Goal: Task Accomplishment & Management: Use online tool/utility

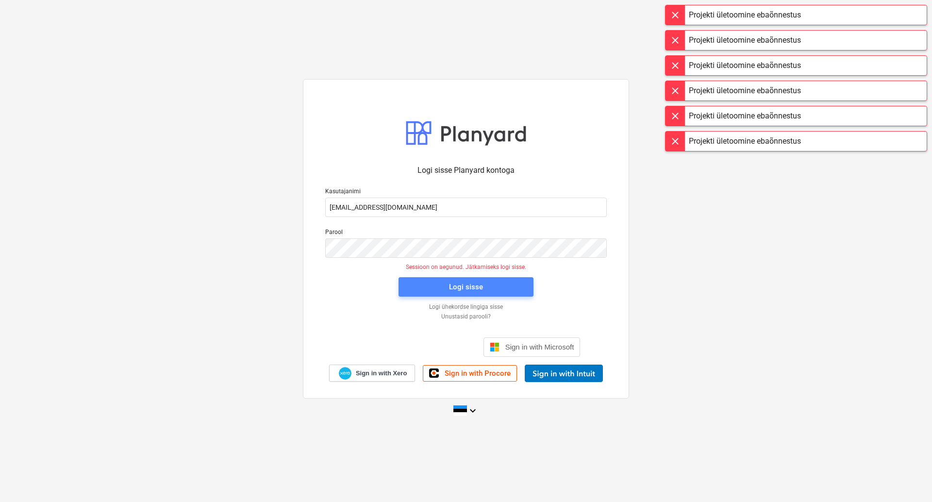
click at [478, 287] on div "Logi sisse" at bounding box center [466, 287] width 34 height 13
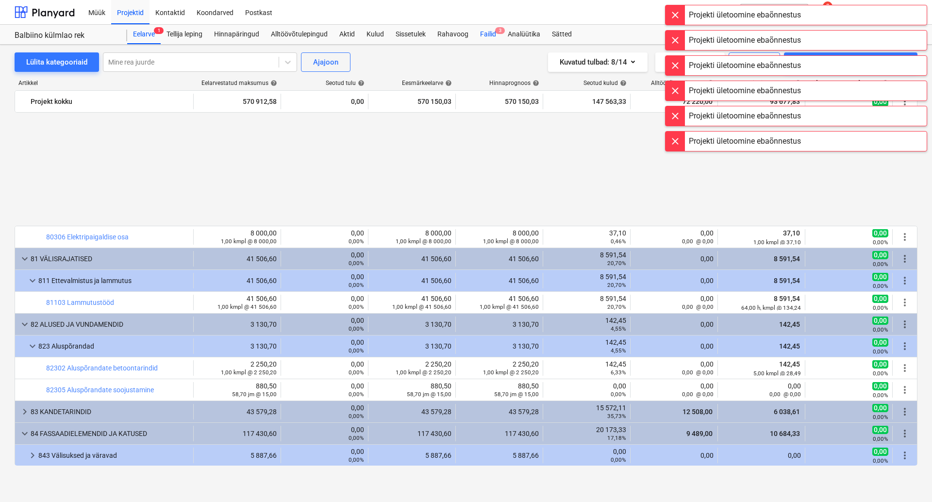
click at [489, 32] on div "Failid 3" at bounding box center [488, 34] width 28 height 19
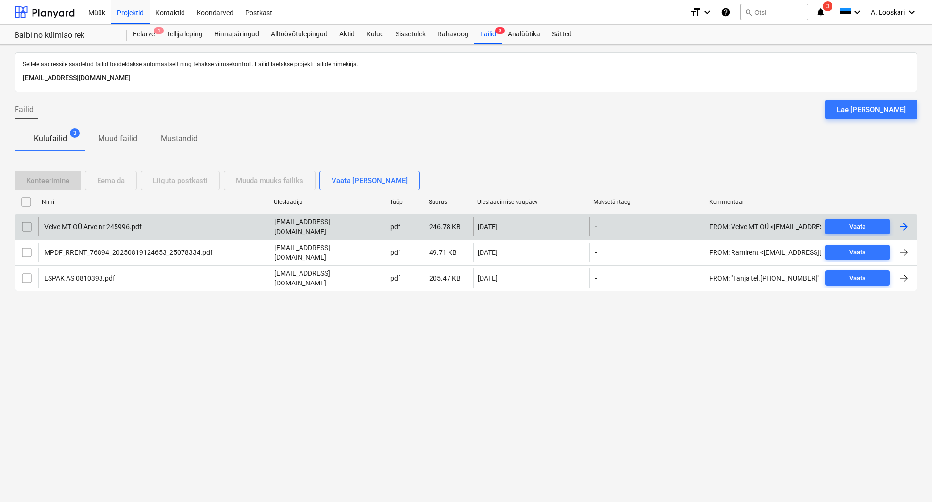
click at [122, 229] on div "Velve MT OÜ Arve nr 245996.pdf" at bounding box center [92, 227] width 99 height 8
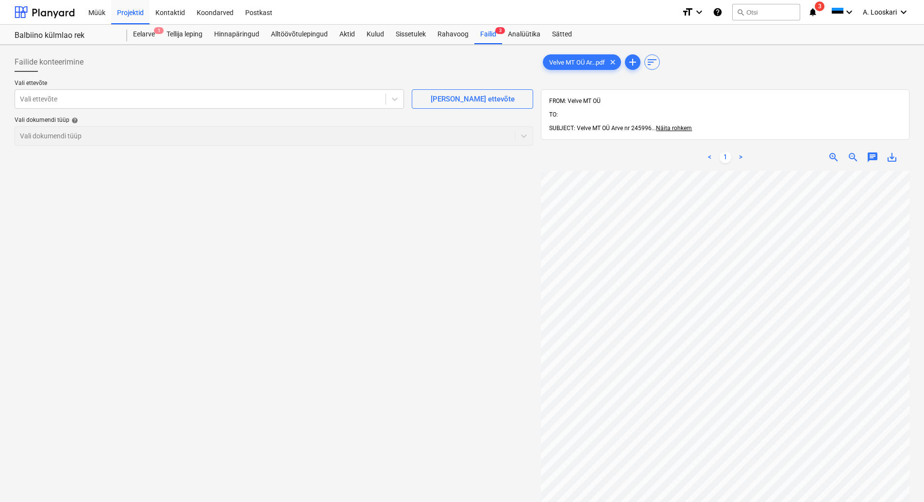
scroll to position [17, 47]
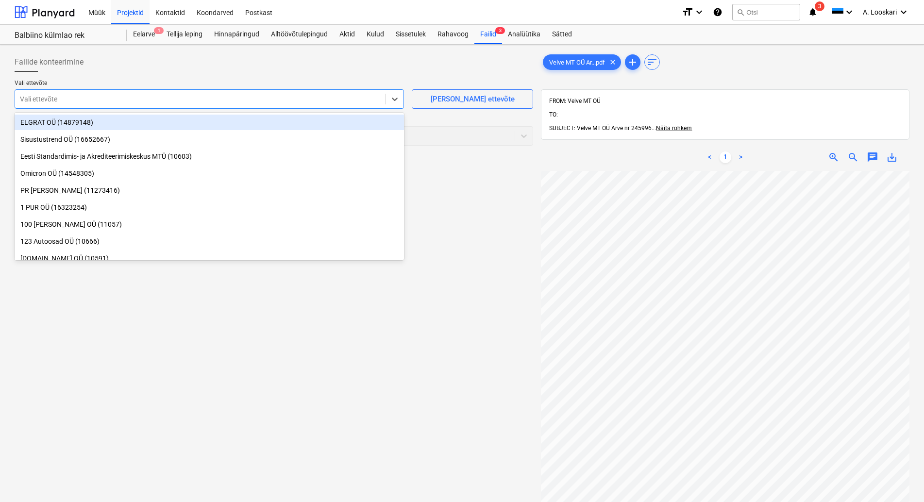
click at [50, 100] on div at bounding box center [200, 99] width 361 height 10
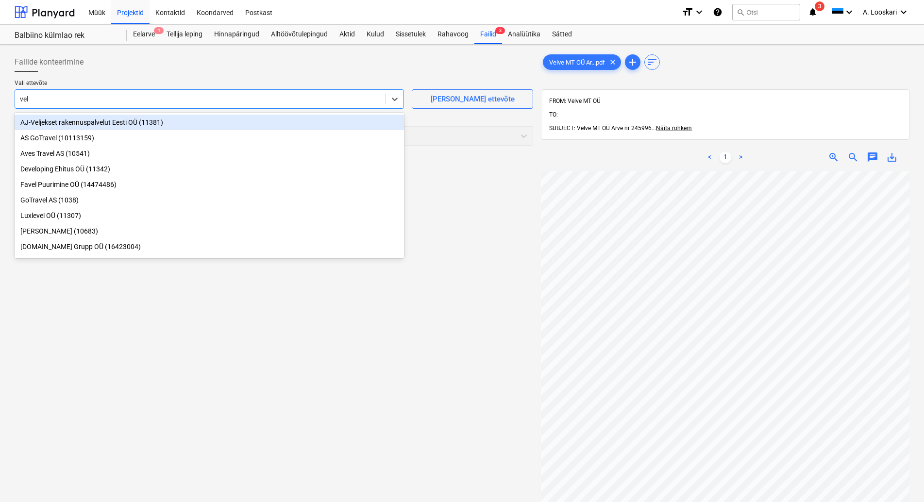
type input "velv"
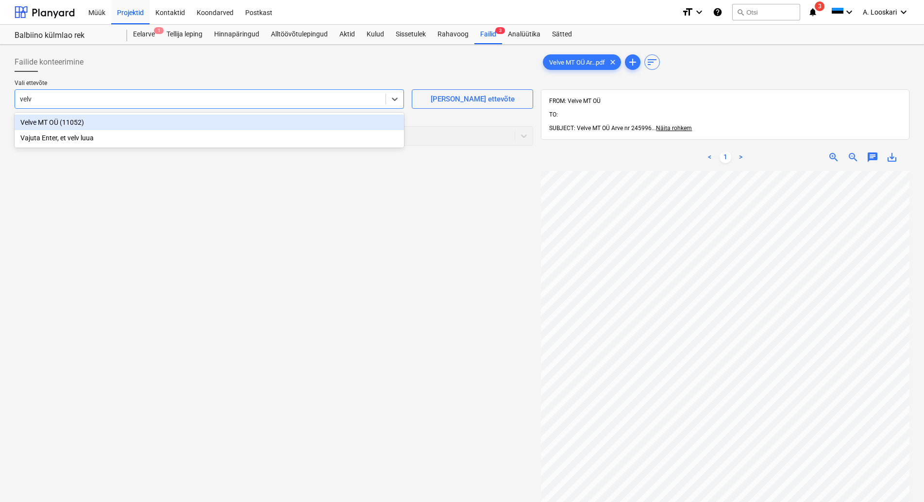
click at [117, 123] on div "Velve MT OÜ (11052)" at bounding box center [209, 123] width 389 height 16
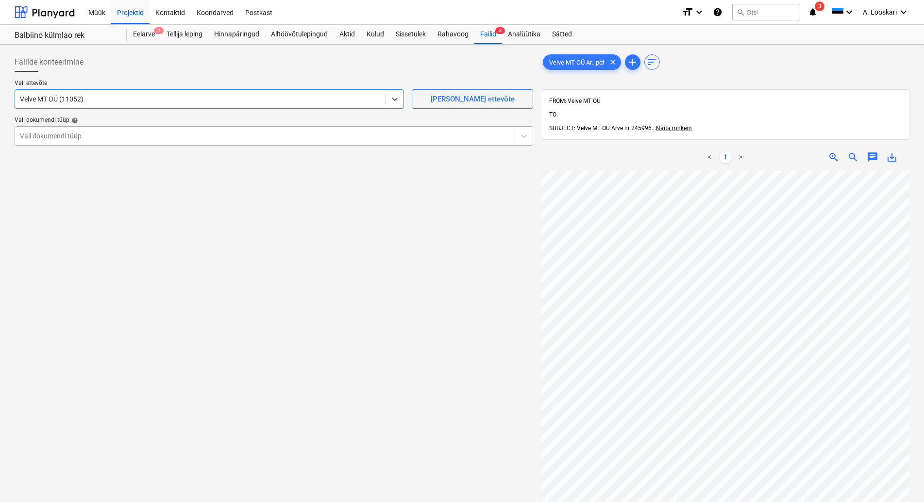
click at [114, 138] on div at bounding box center [265, 136] width 490 height 10
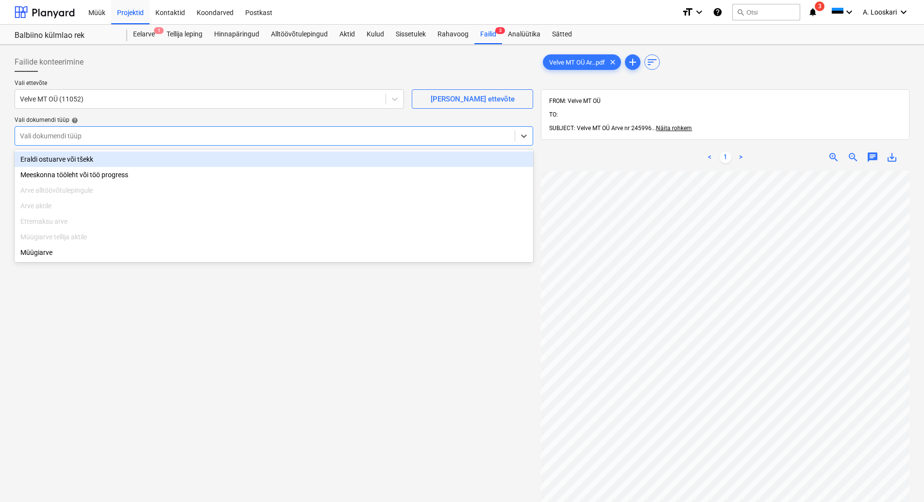
click at [133, 163] on div "Eraldi ostuarve või tšekk" at bounding box center [274, 159] width 518 height 16
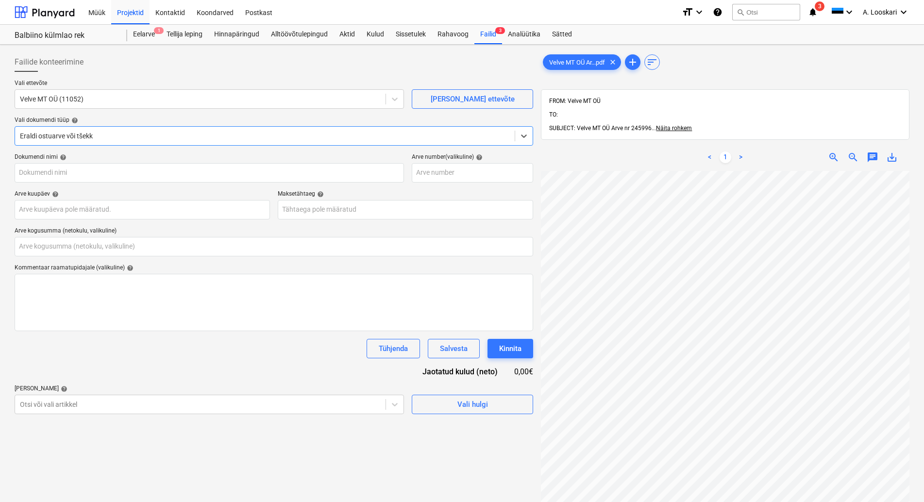
type input "Velve MT OÜ Arve nr 245996.pdf"
type input "0,00"
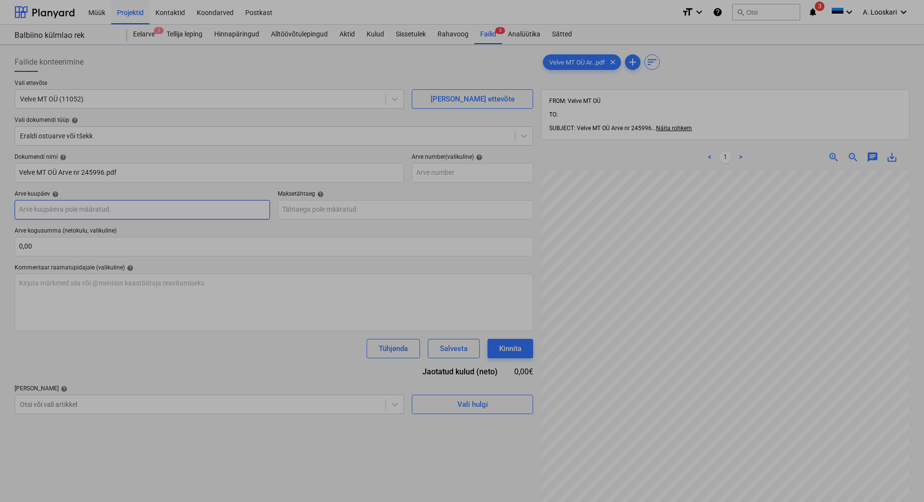
click at [153, 210] on input "text" at bounding box center [142, 209] width 255 height 19
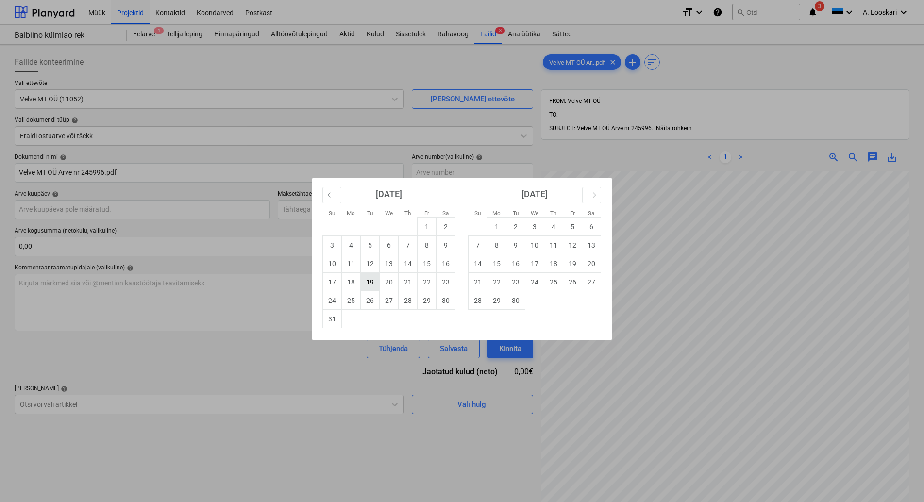
click at [370, 282] on td "19" at bounding box center [370, 282] width 19 height 18
type input "[DATE]"
click at [357, 206] on input "text" at bounding box center [405, 209] width 255 height 19
click at [513, 223] on td "2" at bounding box center [515, 226] width 19 height 18
type input "[DATE]"
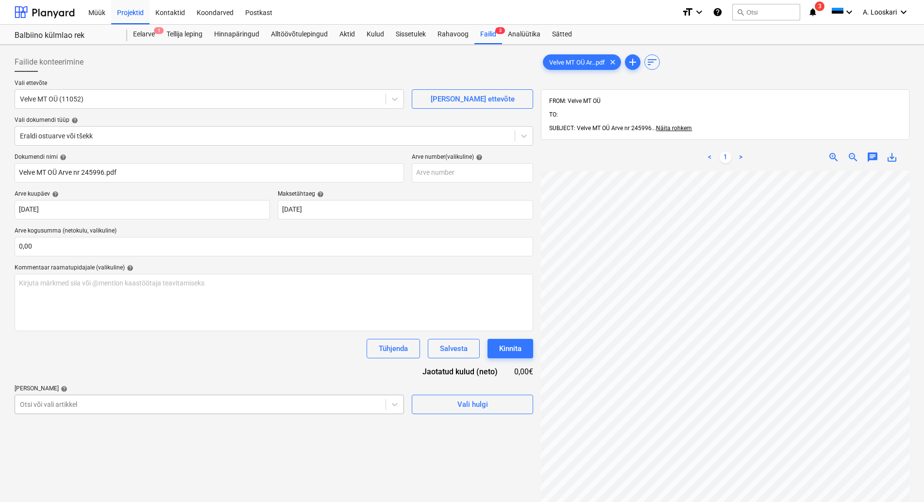
click at [120, 401] on body "Müük Projektid Kontaktid Koondarved Postkast format_size keyboard_arrow_down he…" at bounding box center [462, 251] width 924 height 502
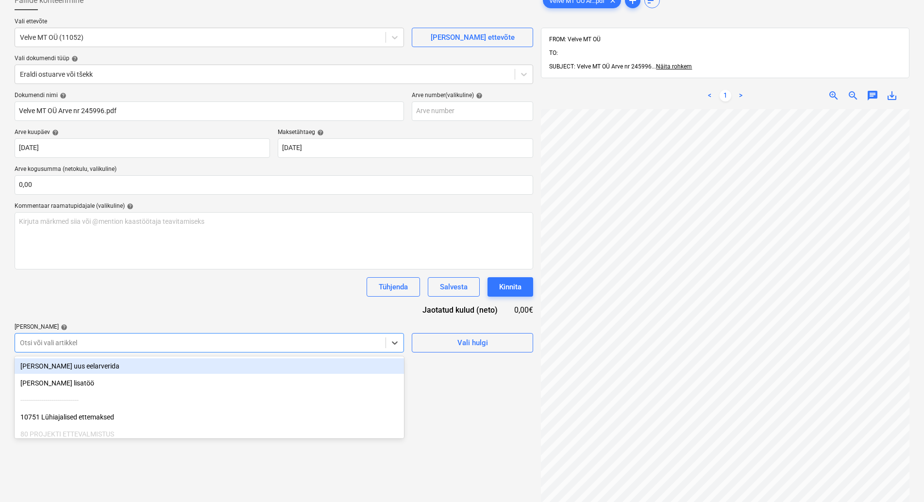
scroll to position [67, 0]
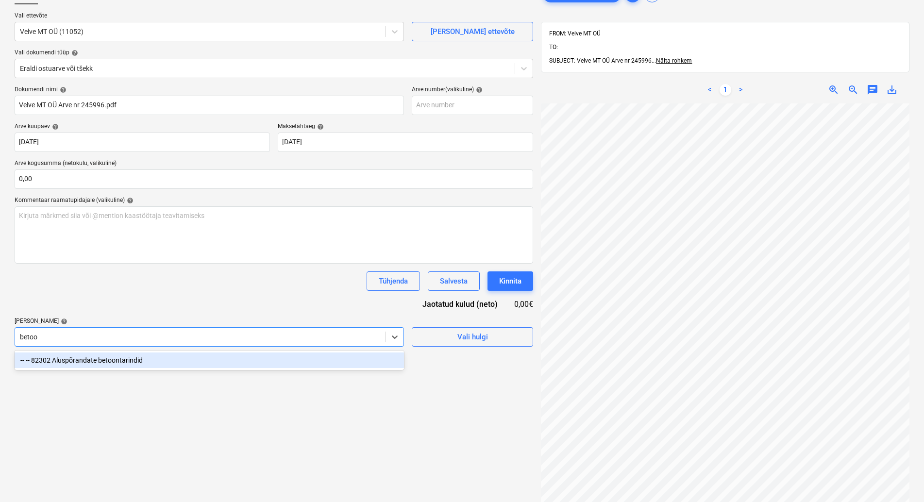
type input "betoon"
click at [123, 359] on div "-- -- 82302 Aluspõrandate betoontarindid" at bounding box center [209, 360] width 389 height 16
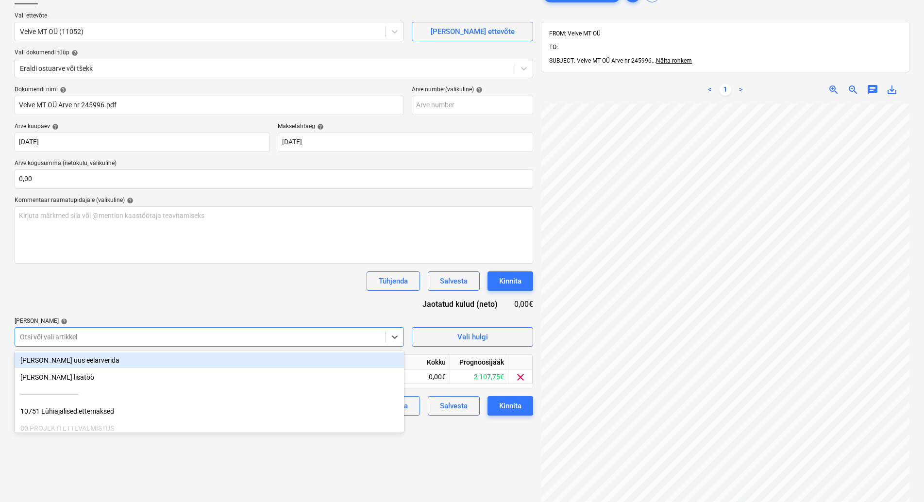
drag, startPoint x: 131, startPoint y: 295, endPoint x: 195, endPoint y: 340, distance: 78.7
click at [131, 298] on div "Dokumendi nimi help Velve MT OÜ Arve nr 245996.pdf Arve number (valikuline) hel…" at bounding box center [274, 251] width 518 height 330
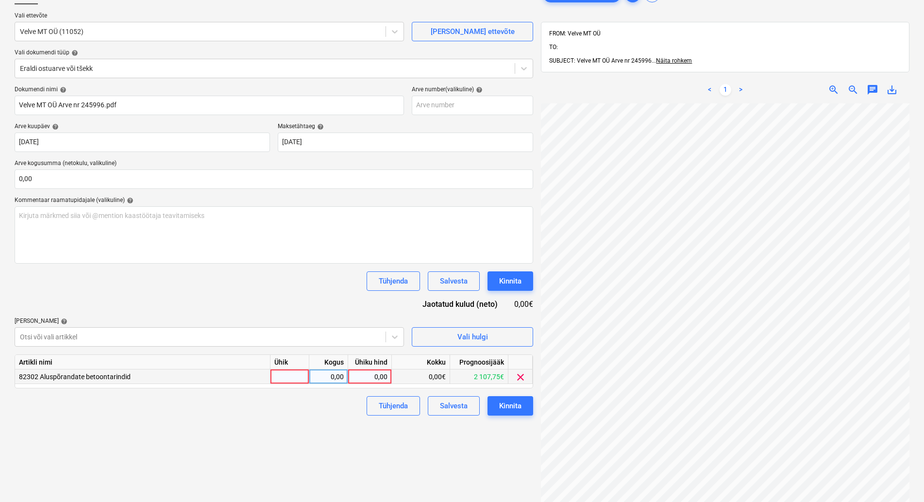
click at [277, 373] on div at bounding box center [289, 376] width 39 height 15
type input "kmpl"
click at [325, 374] on div "0,00" at bounding box center [328, 376] width 31 height 15
type input "1"
click at [368, 375] on div "0,00" at bounding box center [369, 376] width 35 height 15
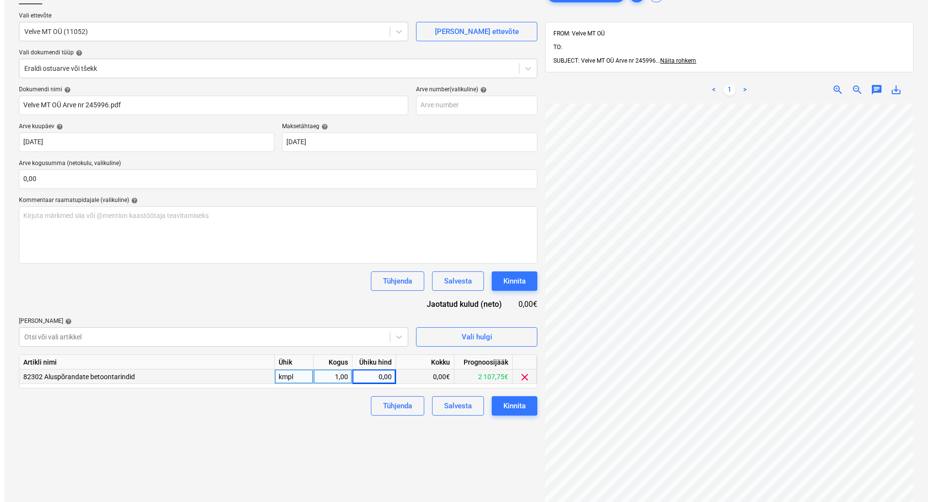
scroll to position [23, 73]
type input "24"
drag, startPoint x: 259, startPoint y: 435, endPoint x: 276, endPoint y: 434, distance: 17.0
click at [261, 435] on div "Failide konteerimine Vali ettevõte Velve MT OÜ (11052) [PERSON_NAME] uus ettevõ…" at bounding box center [274, 281] width 526 height 601
click at [512, 404] on div "Kinnita" at bounding box center [510, 405] width 22 height 13
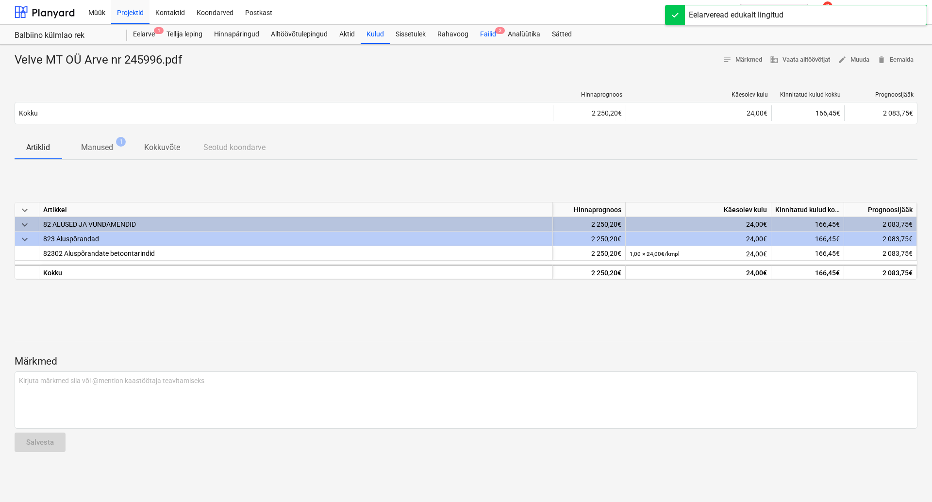
click at [492, 31] on div "Failid 2" at bounding box center [488, 34] width 28 height 19
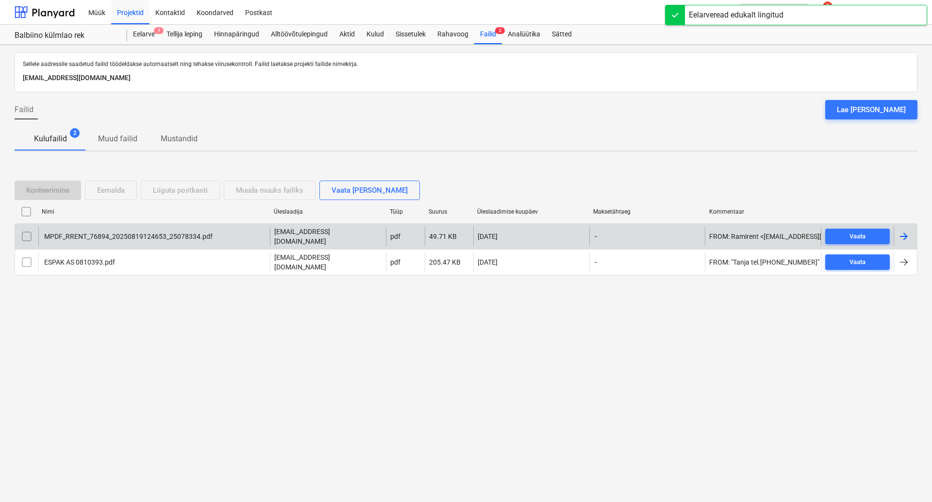
click at [134, 240] on div "MPDF_RRENT_76894_20250819124653_25078334.pdf" at bounding box center [128, 236] width 170 height 8
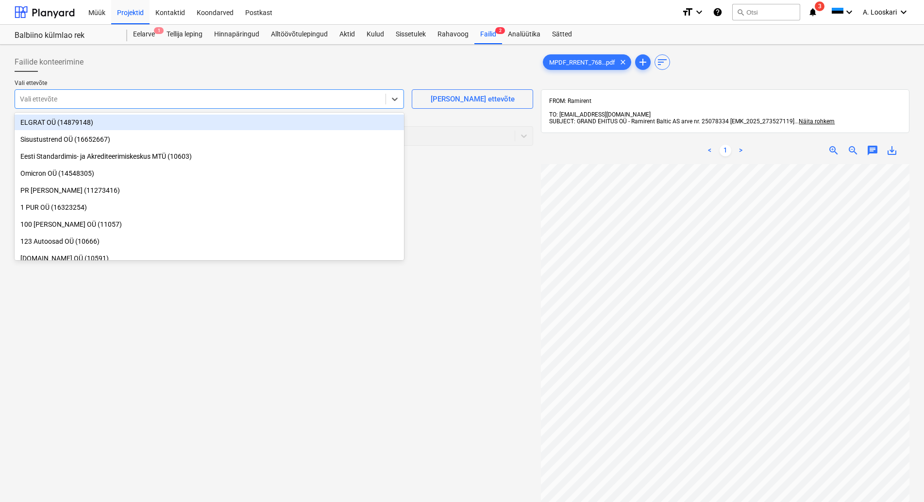
click at [148, 98] on div at bounding box center [200, 99] width 361 height 10
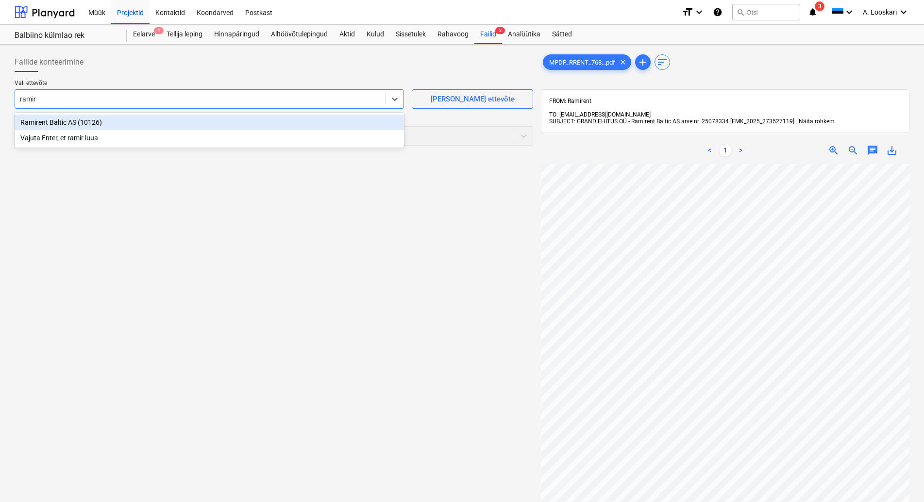
type input "ramire"
click at [144, 119] on div "Ramirent Baltic AS (10126)" at bounding box center [209, 123] width 389 height 16
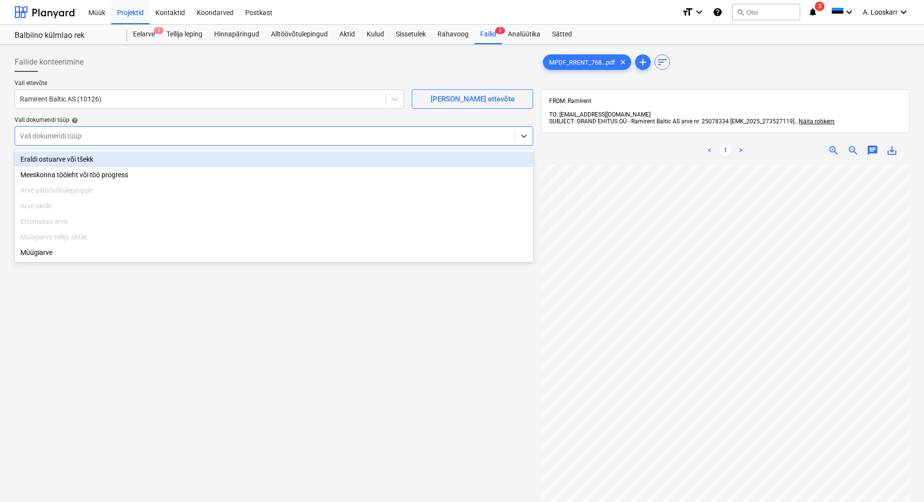
click at [130, 136] on div at bounding box center [265, 136] width 490 height 10
click at [136, 157] on div "Eraldi ostuarve või tšekk" at bounding box center [274, 159] width 518 height 16
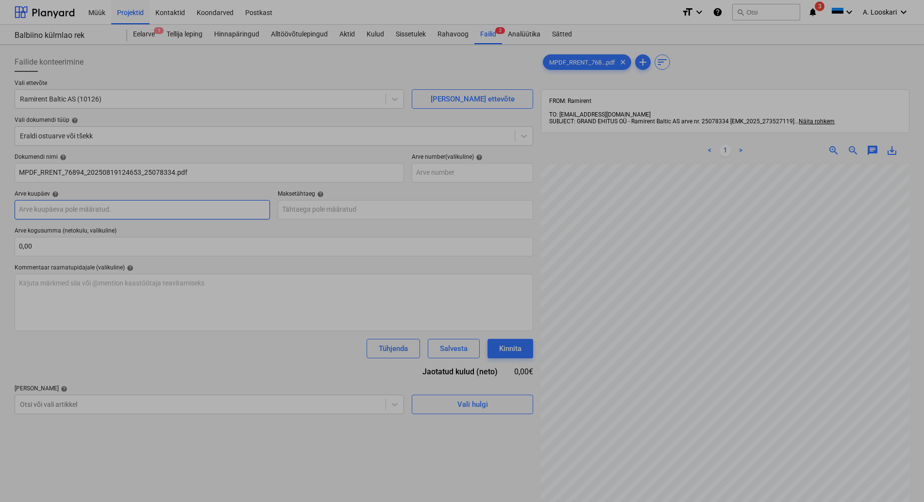
click at [143, 203] on input "text" at bounding box center [142, 209] width 255 height 19
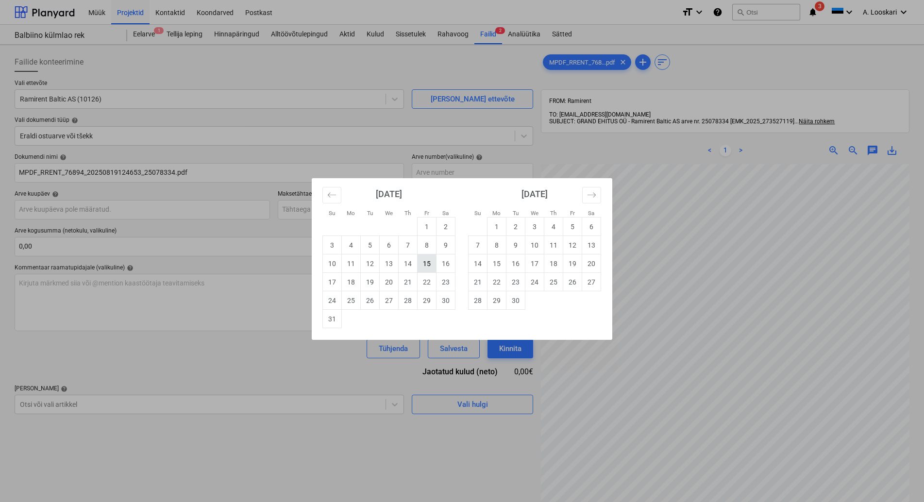
click at [429, 263] on td "15" at bounding box center [426, 263] width 19 height 18
type input "[DATE]"
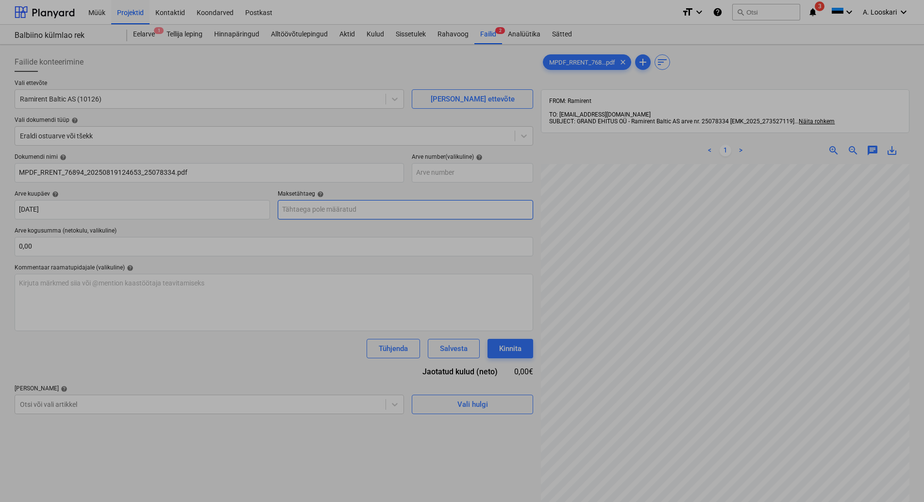
click at [382, 208] on input "text" at bounding box center [405, 209] width 255 height 19
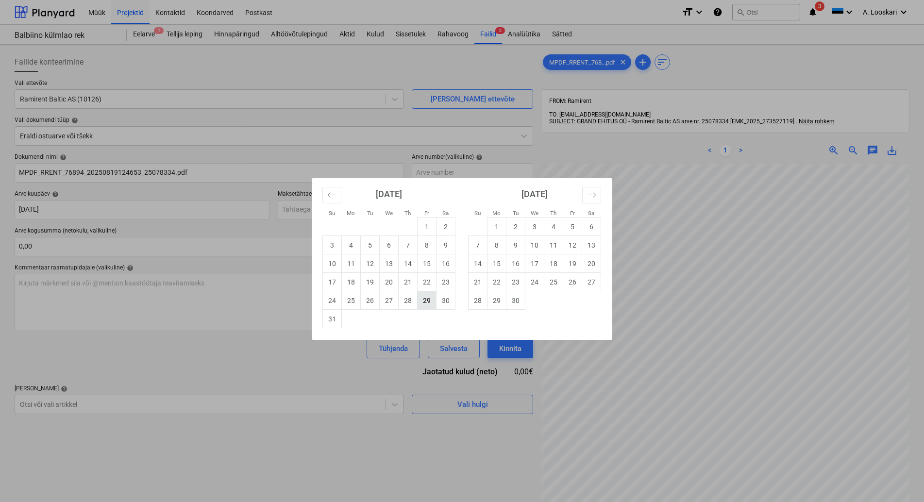
click at [431, 299] on td "29" at bounding box center [426, 300] width 19 height 18
type input "[DATE]"
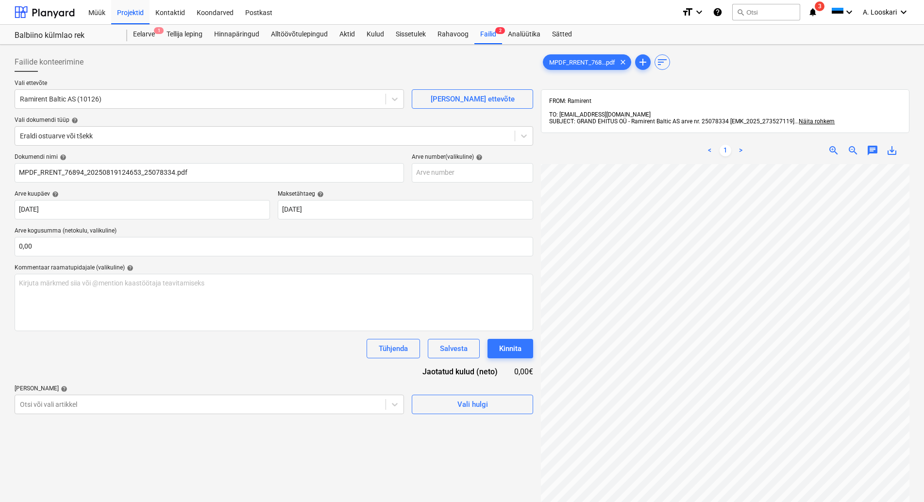
scroll to position [149, 0]
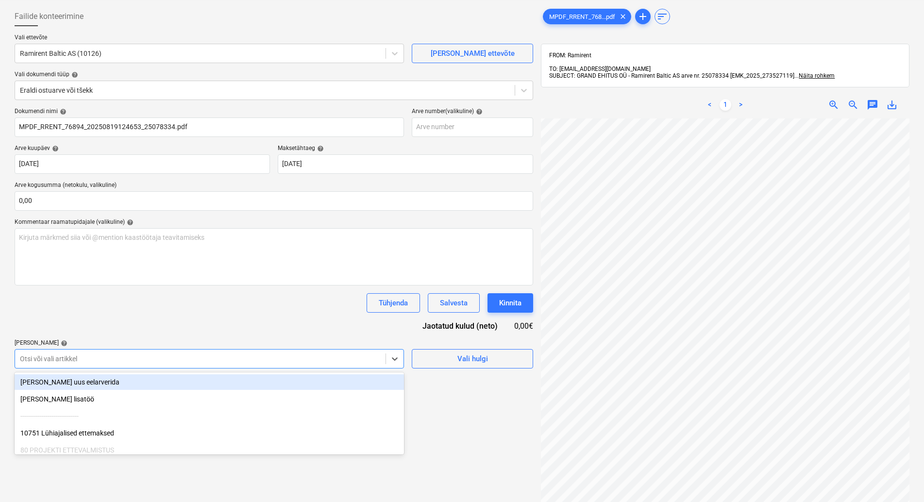
click at [80, 400] on body "Müük Projektid Kontaktid Koondarved Postkast format_size keyboard_arrow_down he…" at bounding box center [462, 205] width 924 height 502
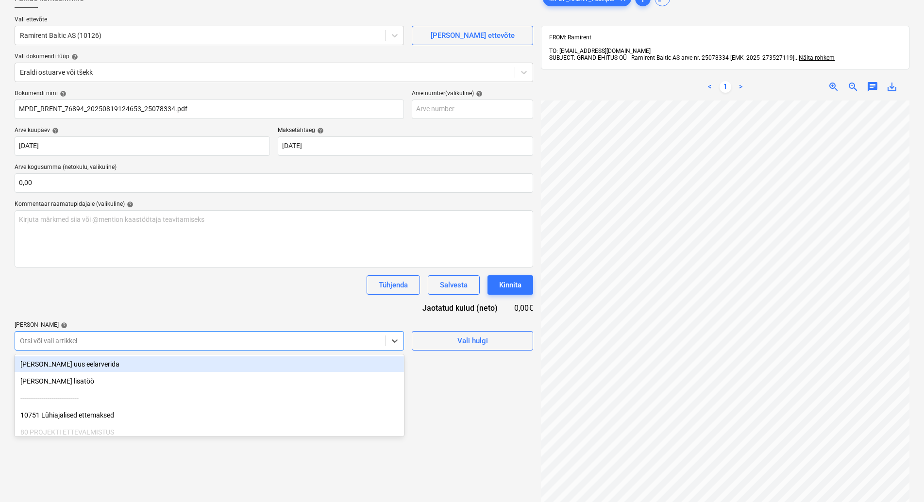
scroll to position [67, 0]
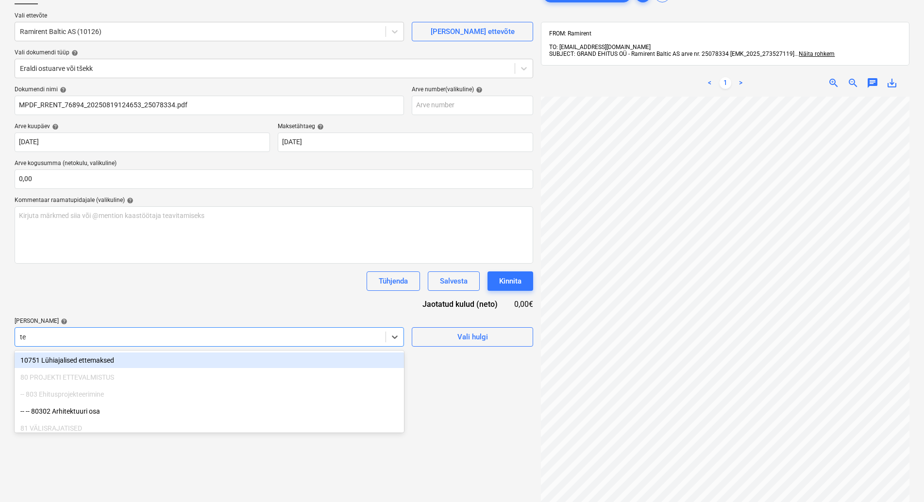
type input "tel"
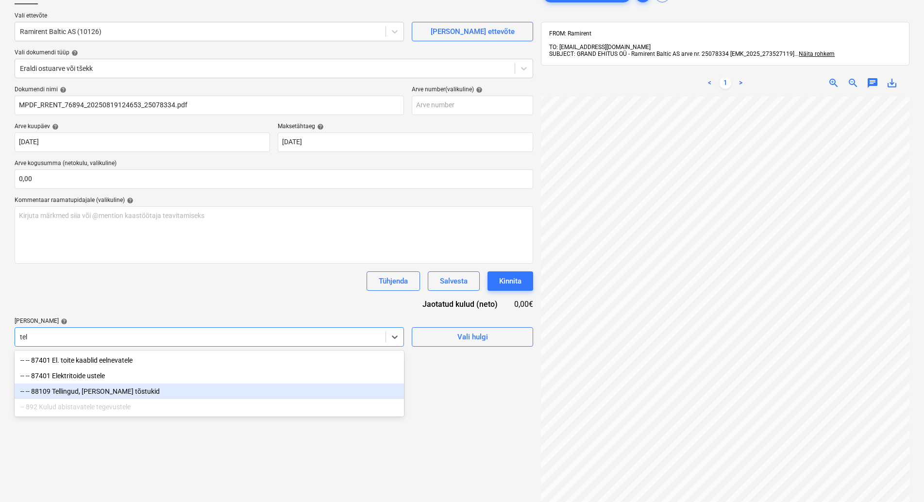
click at [122, 390] on div "-- -- 88109 Tellingud, [PERSON_NAME] tõstukid" at bounding box center [209, 391] width 389 height 16
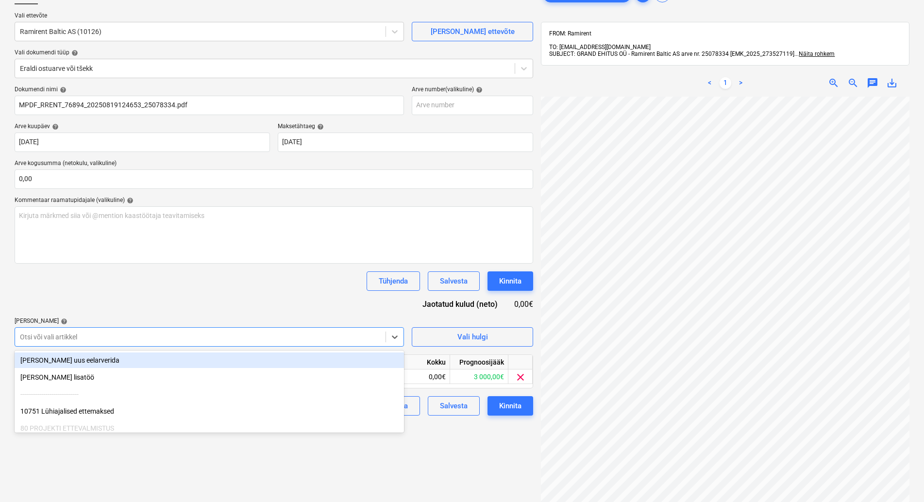
click at [135, 294] on div "Dokumendi nimi help MPDF_RRENT_76894_20250819124653_25078334.pdf Arve number (v…" at bounding box center [274, 251] width 518 height 330
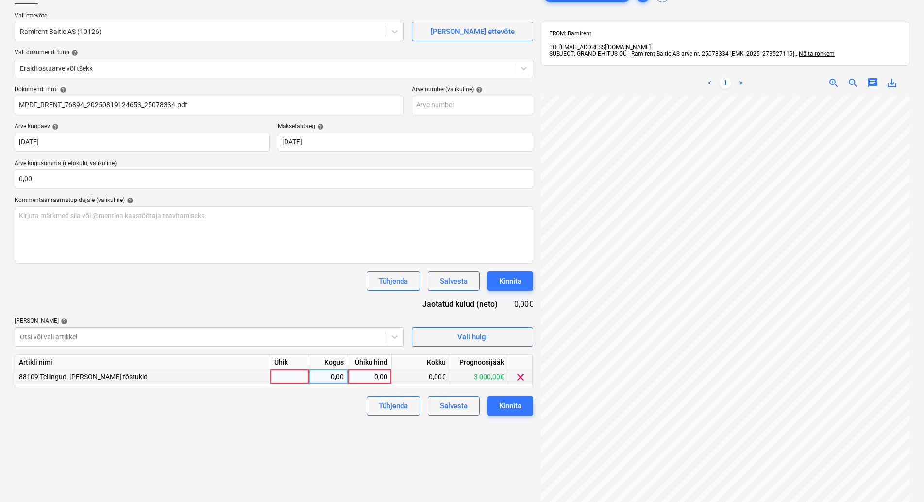
click at [290, 374] on div at bounding box center [289, 376] width 39 height 15
type input "kmpl"
click at [328, 375] on div "0,00" at bounding box center [328, 376] width 31 height 15
type input "1"
click at [362, 377] on div "0,00" at bounding box center [369, 376] width 35 height 15
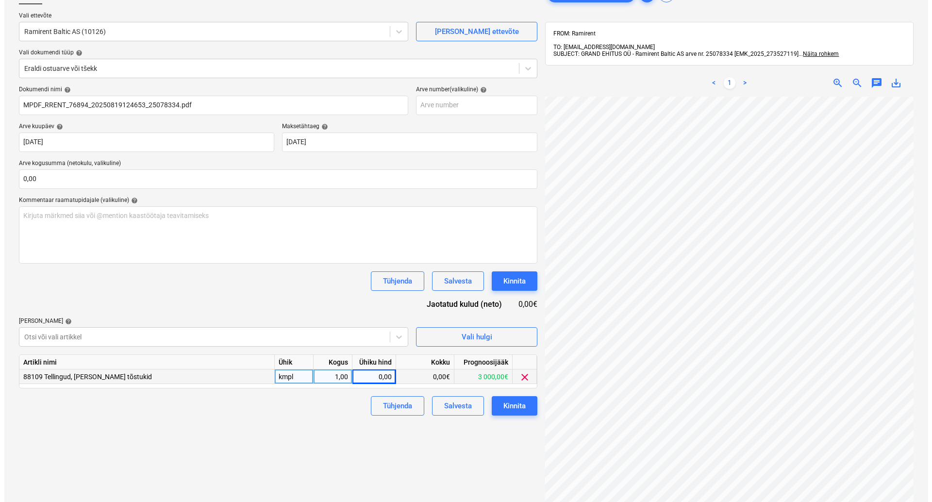
scroll to position [149, 73]
click at [381, 374] on div "0,00" at bounding box center [369, 376] width 35 height 15
type input "150,76"
click at [311, 433] on div "Failide konteerimine Vali ettevõte Ramirent Baltic AS (10126) [PERSON_NAME] uus…" at bounding box center [274, 278] width 526 height 594
click at [517, 404] on div "Kinnita" at bounding box center [510, 405] width 22 height 13
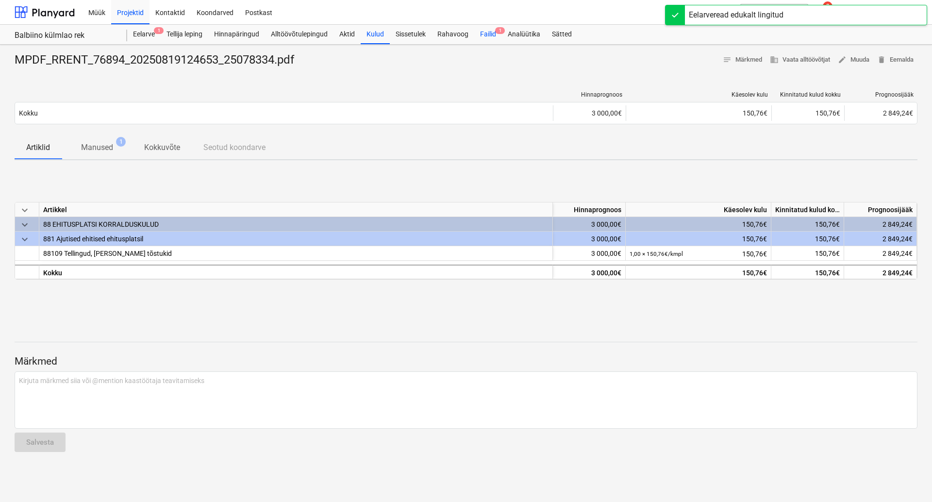
click at [492, 32] on div "Failid 1" at bounding box center [488, 34] width 28 height 19
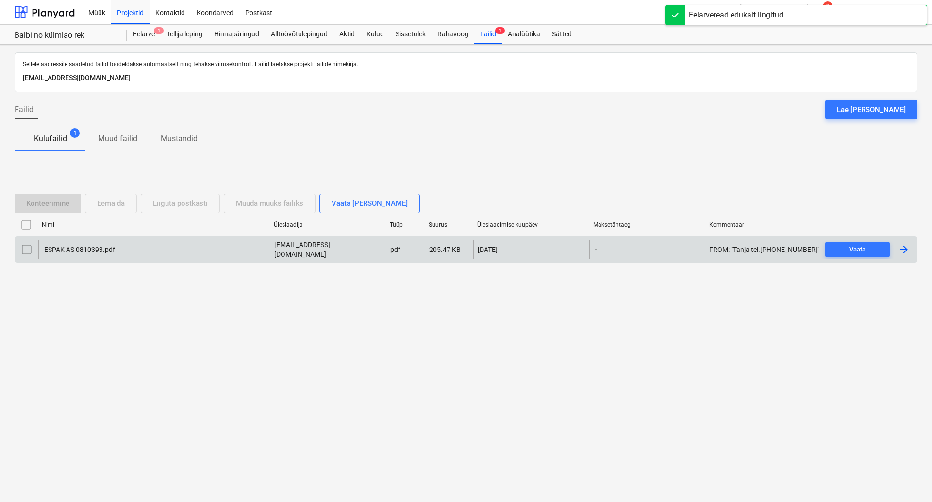
click at [72, 248] on div "ESPAK AS 0810393.pdf" at bounding box center [79, 250] width 72 height 8
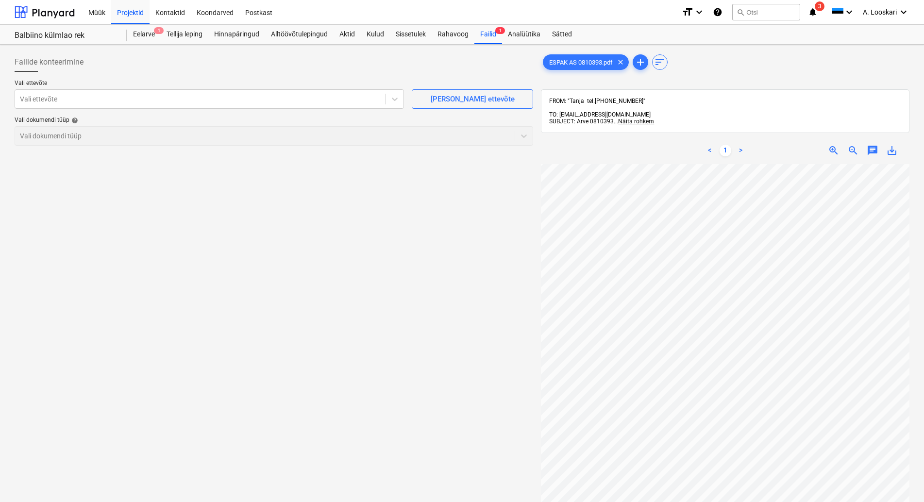
scroll to position [135, 40]
click at [757, 83] on div "ESPAK AS 0810393.pdf clear add sort FROM: "Tanja tel.[PHONE_NUMBER]" TO: [EMAIL…" at bounding box center [725, 345] width 368 height 586
click at [852, 145] on span "zoom_out" at bounding box center [853, 151] width 12 height 12
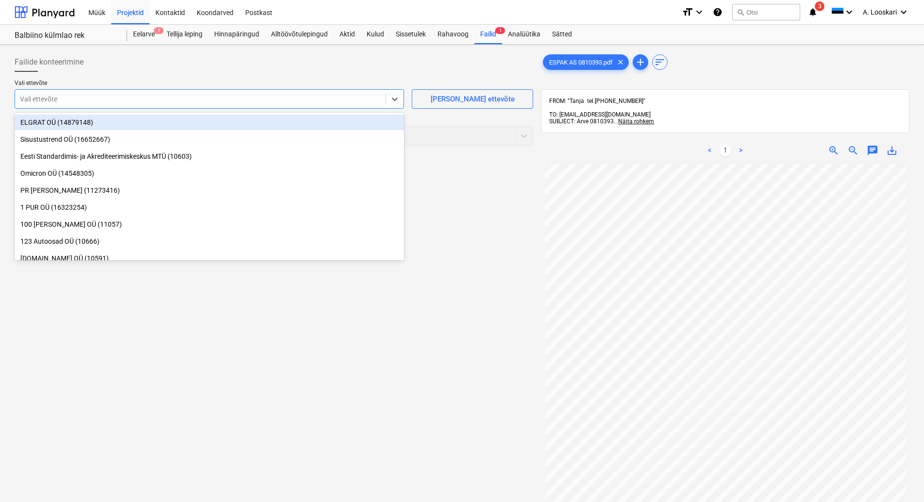
click at [67, 97] on div at bounding box center [200, 99] width 361 height 10
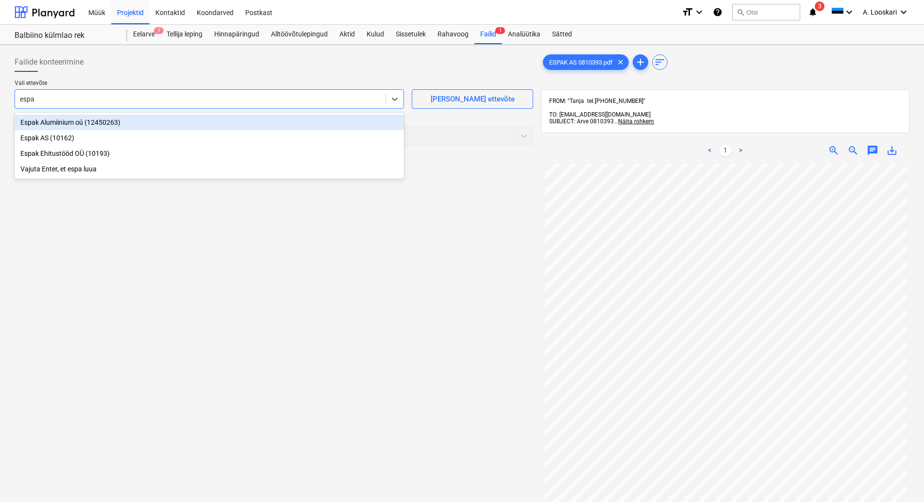
type input "espak"
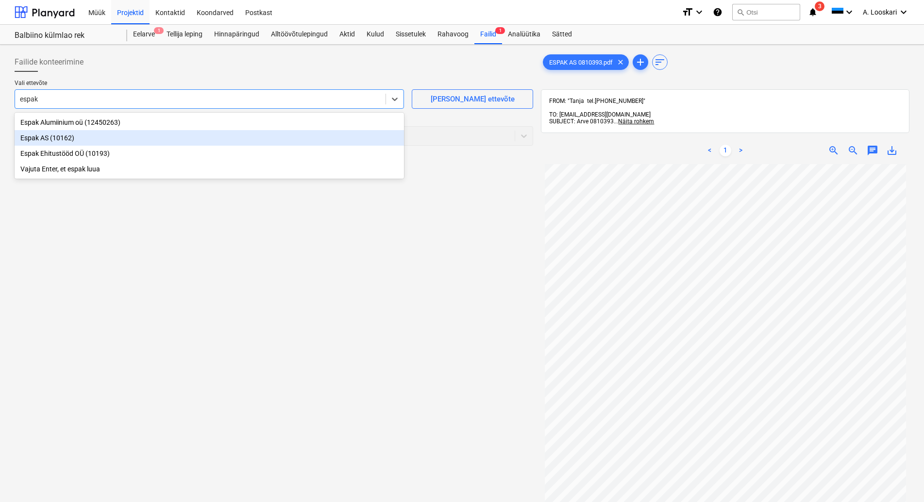
click at [59, 139] on div "Espak AS (10162)" at bounding box center [209, 138] width 389 height 16
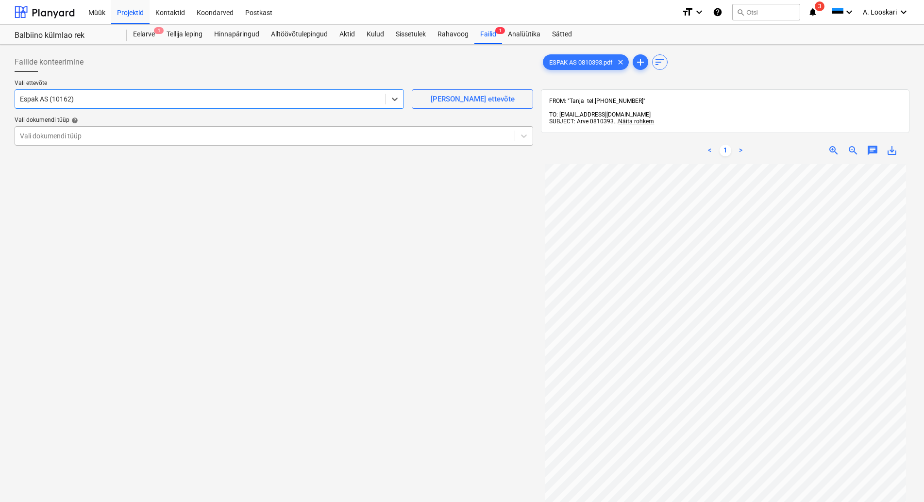
click at [70, 138] on div at bounding box center [265, 136] width 490 height 10
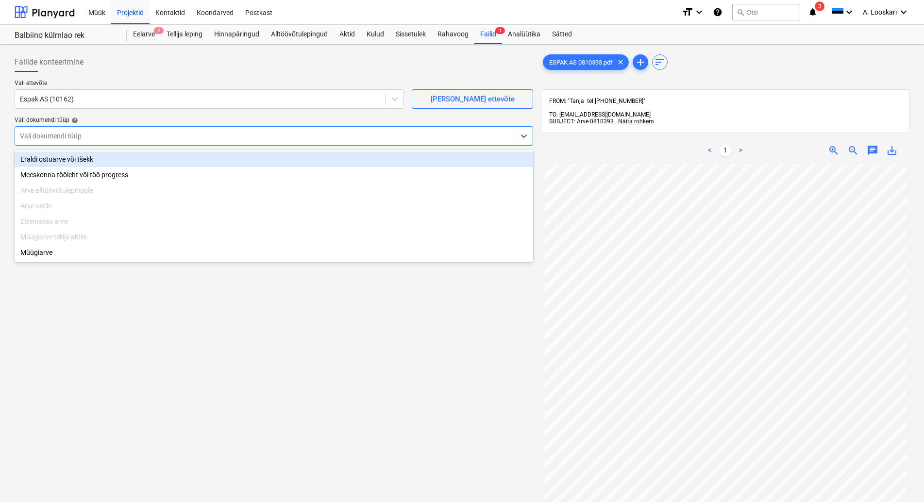
click at [86, 155] on div "Eraldi ostuarve või tšekk" at bounding box center [274, 159] width 518 height 16
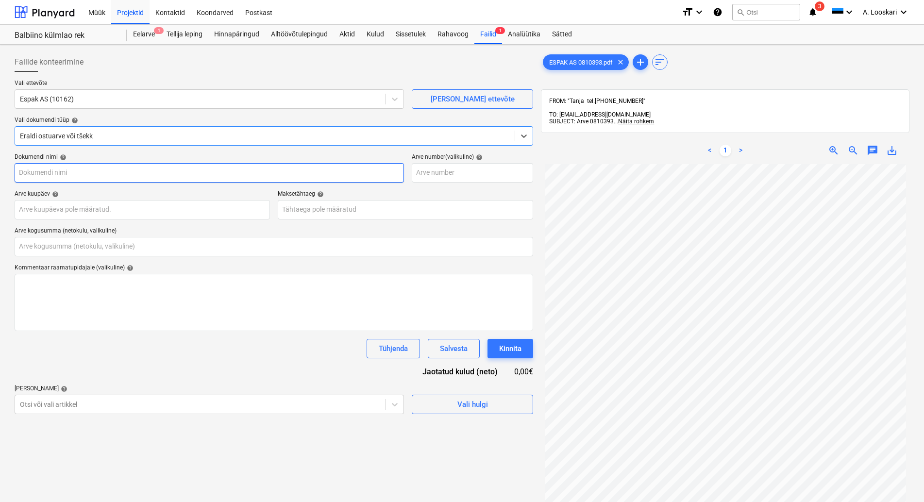
type input "ESPAK AS 0810393.pdf"
type input "0,00"
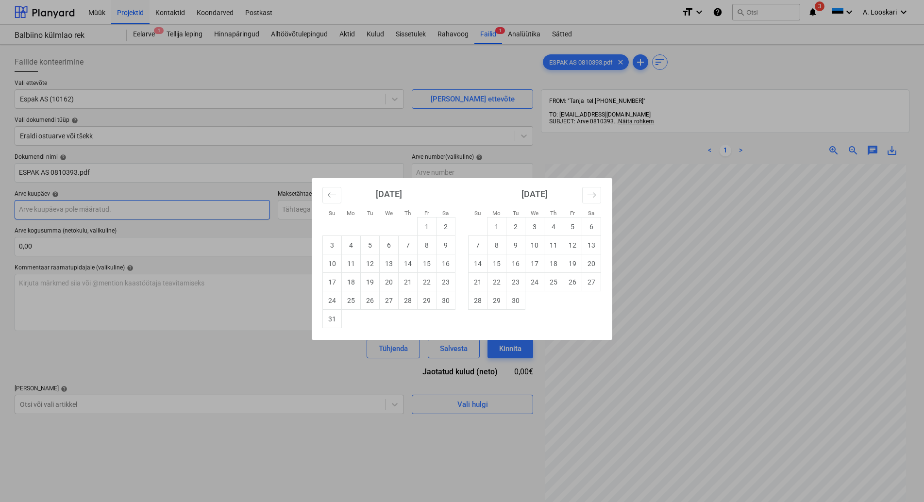
click at [101, 206] on input "text" at bounding box center [142, 209] width 255 height 19
drag, startPoint x: 372, startPoint y: 281, endPoint x: 367, endPoint y: 273, distance: 9.4
click at [372, 281] on td "19" at bounding box center [370, 282] width 19 height 18
type input "[DATE]"
click at [339, 208] on input "text" at bounding box center [405, 209] width 255 height 19
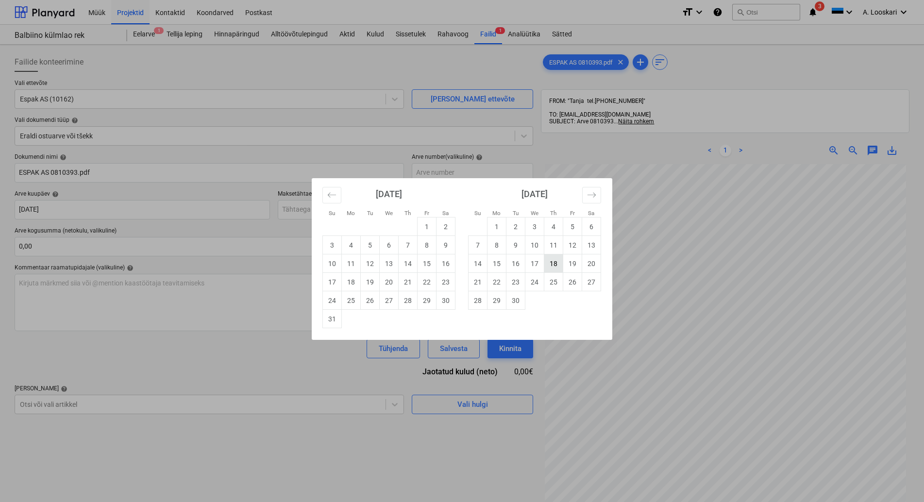
click at [554, 263] on td "18" at bounding box center [553, 263] width 19 height 18
type input "[DATE]"
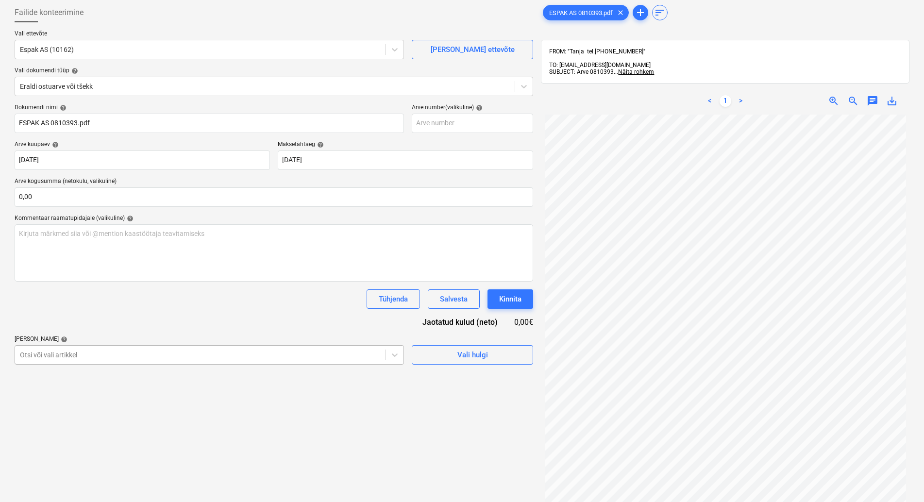
click at [106, 405] on body "Müük Projektid Kontaktid Koondarved Postkast format_size keyboard_arrow_down he…" at bounding box center [462, 201] width 924 height 502
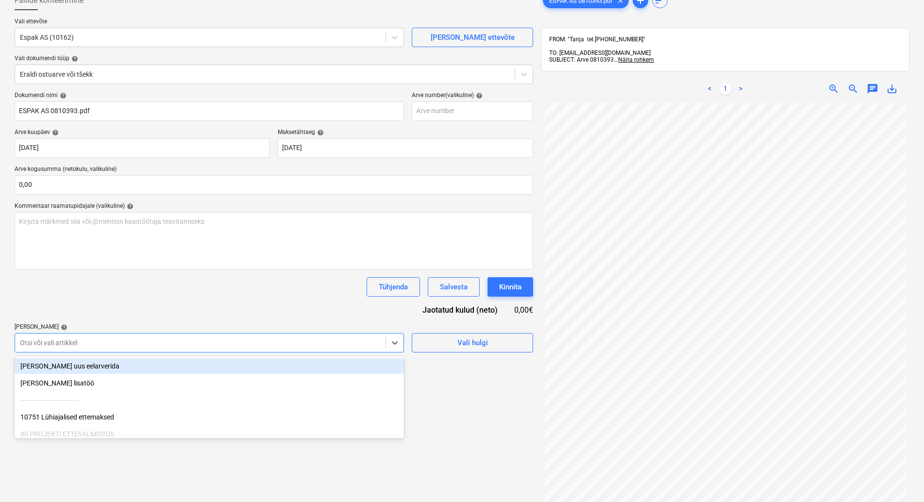
scroll to position [67, 0]
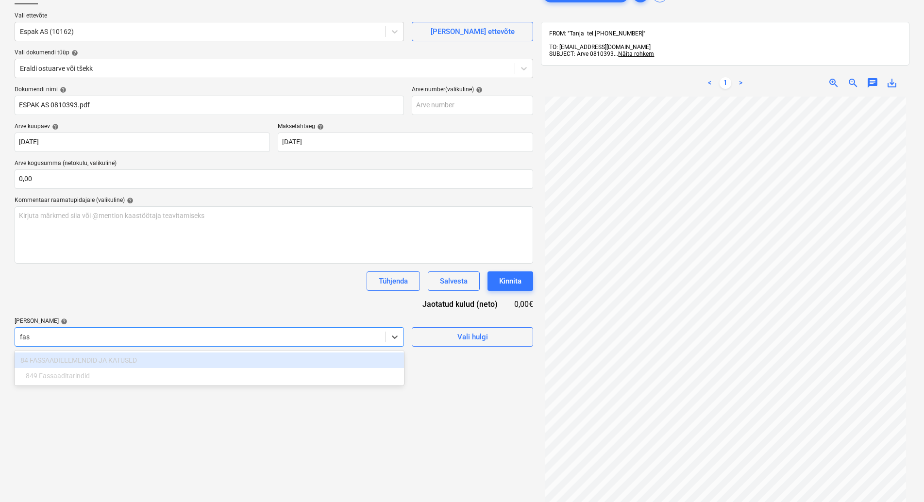
type input "fa"
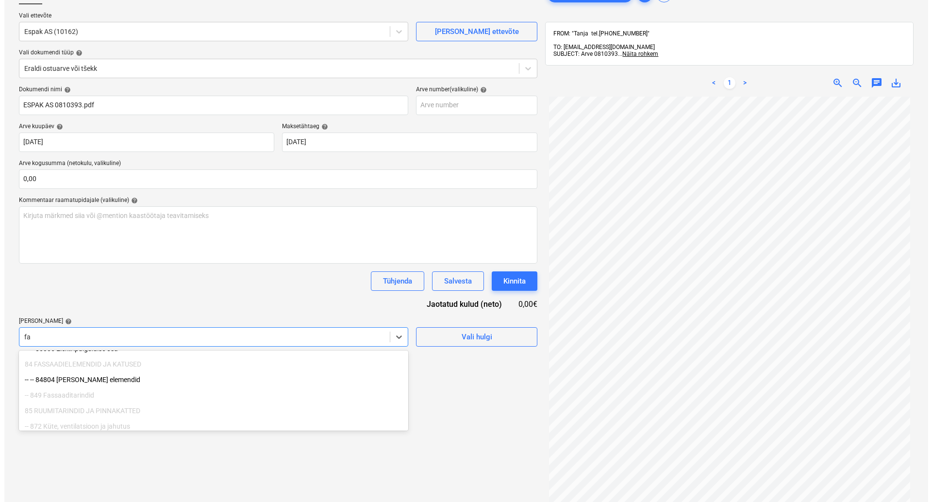
scroll to position [0, 0]
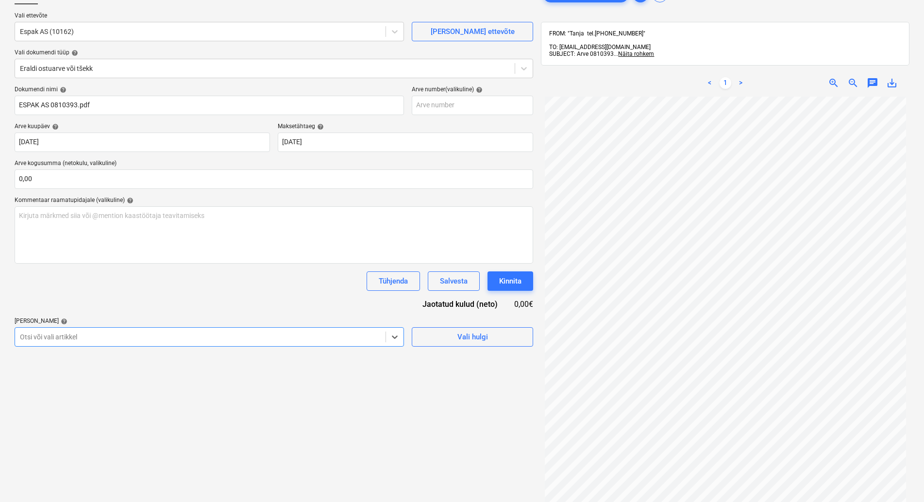
click at [14, 334] on div "Failide konteerimine Vali ettevõte Espak AS (10162) [PERSON_NAME] uus ettevõte …" at bounding box center [274, 278] width 526 height 594
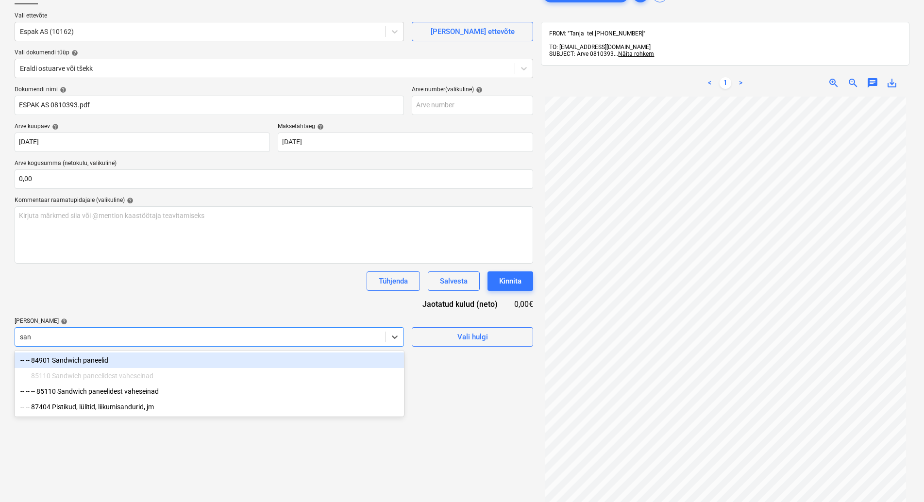
type input "sand"
click at [102, 357] on div "-- -- 84901 Sandwich paneelid" at bounding box center [209, 360] width 389 height 16
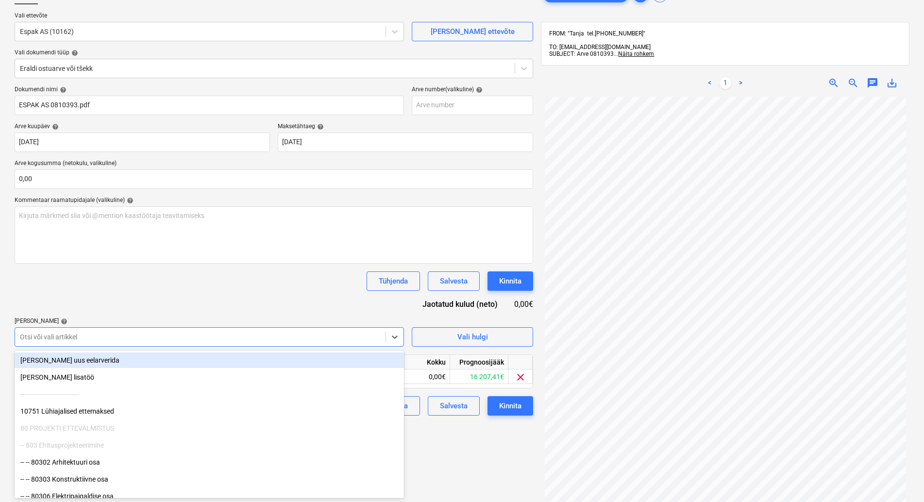
drag, startPoint x: 162, startPoint y: 297, endPoint x: 176, endPoint y: 318, distance: 25.3
click at [163, 301] on div "Dokumendi nimi help ESPAK AS 0810393.pdf Arve number (valikuline) help [PERSON_…" at bounding box center [274, 251] width 518 height 330
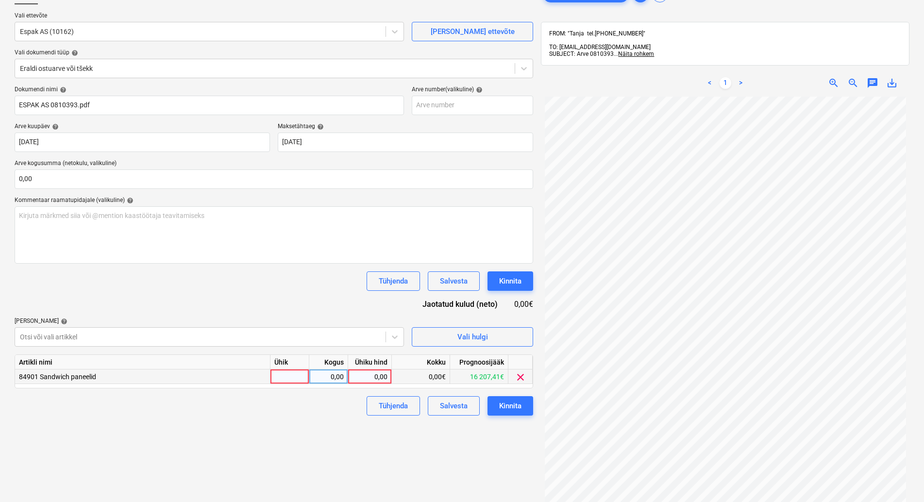
click at [282, 377] on div at bounding box center [289, 376] width 39 height 15
type input "kmpl"
click at [334, 376] on div "0,00" at bounding box center [328, 376] width 31 height 15
type input "1"
click at [367, 375] on div "0,00" at bounding box center [369, 376] width 35 height 15
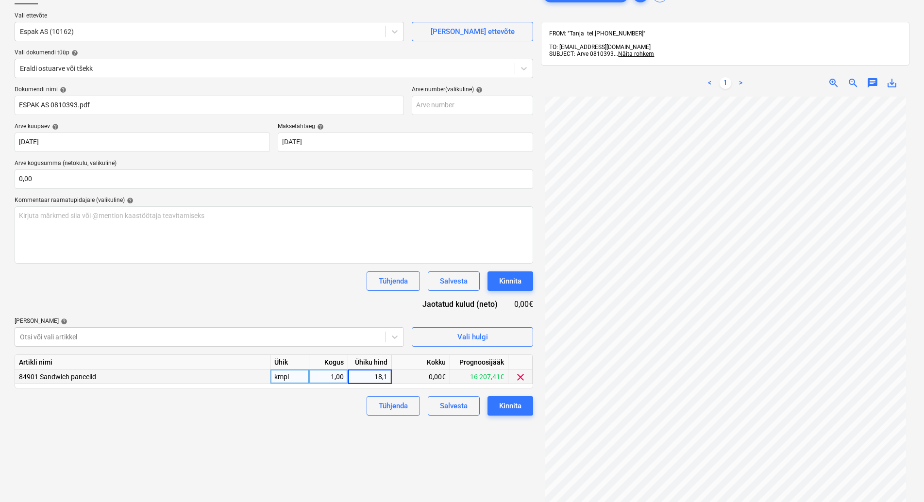
type input "18,15"
click at [229, 427] on div "Failide konteerimine Vali ettevõte Espak AS (10162) [PERSON_NAME] uus ettevõte …" at bounding box center [274, 278] width 526 height 594
click at [517, 403] on div "Kinnita" at bounding box center [510, 405] width 22 height 13
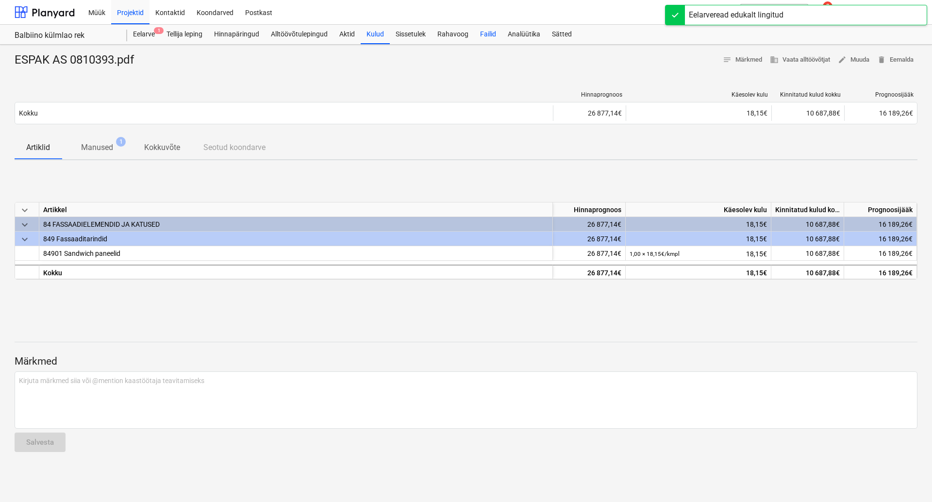
click at [493, 33] on div "Failid" at bounding box center [488, 34] width 28 height 19
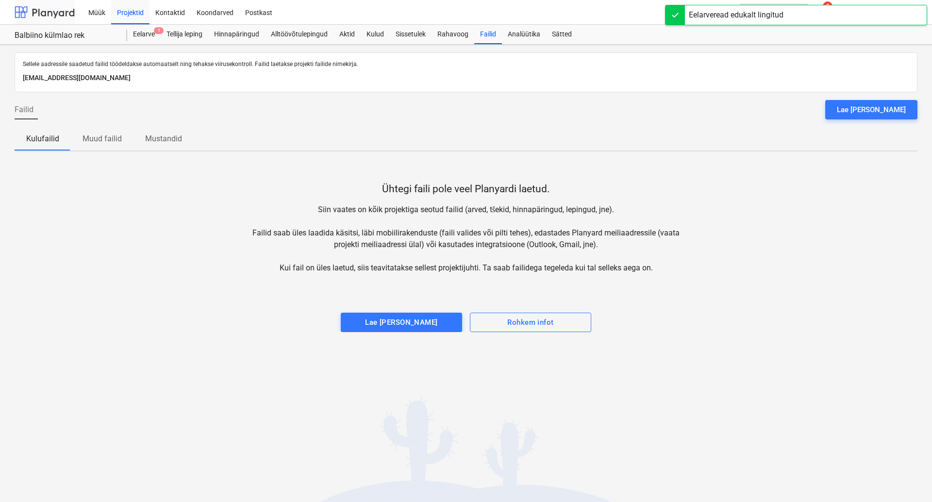
click at [50, 10] on div at bounding box center [45, 12] width 60 height 24
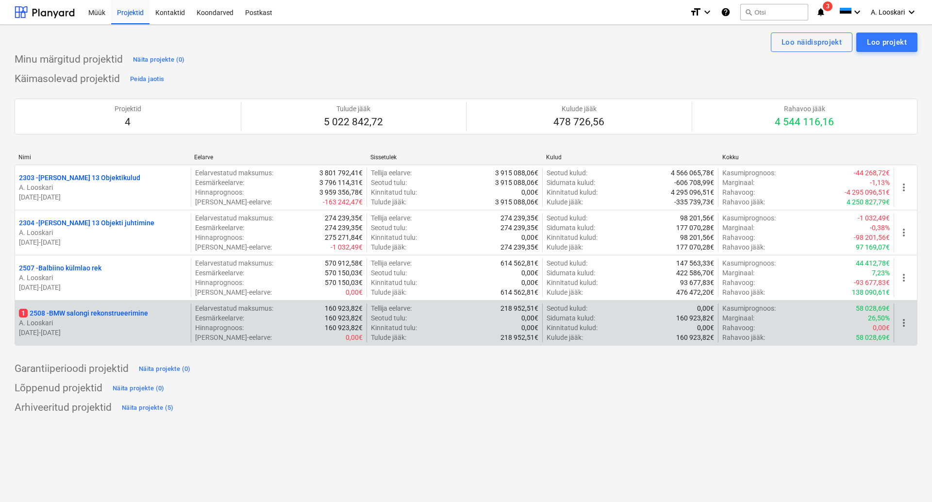
click at [87, 313] on p "1 2508 - BMW salongi rekonstrueerimine" at bounding box center [83, 313] width 129 height 10
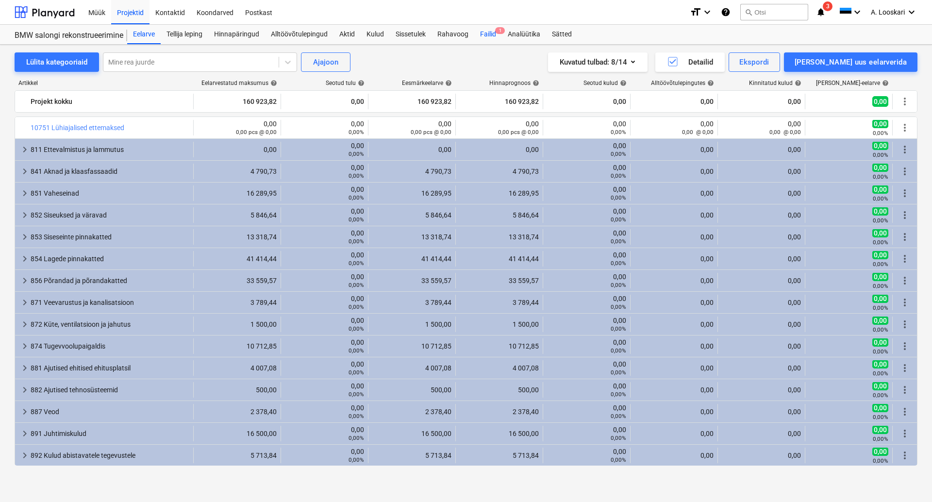
click at [496, 32] on div "Failid 1" at bounding box center [488, 34] width 28 height 19
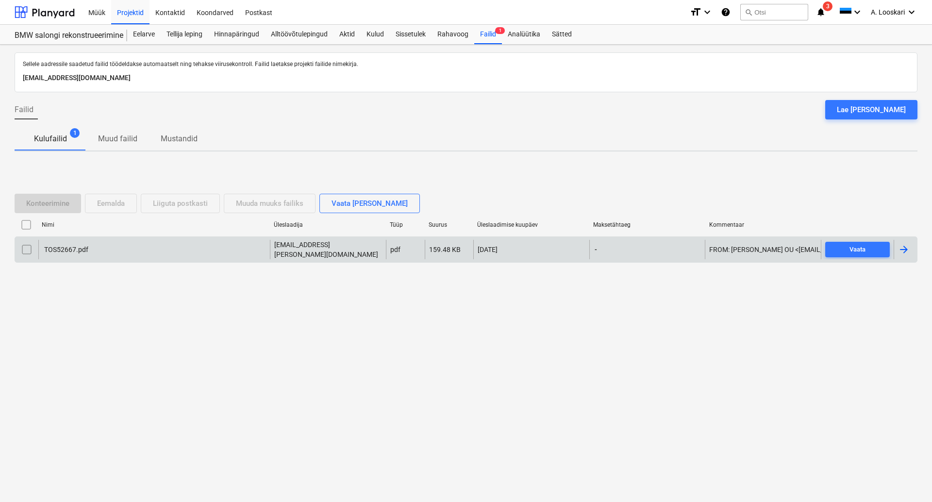
click at [68, 246] on div "TOS52667.pdf" at bounding box center [66, 250] width 46 height 8
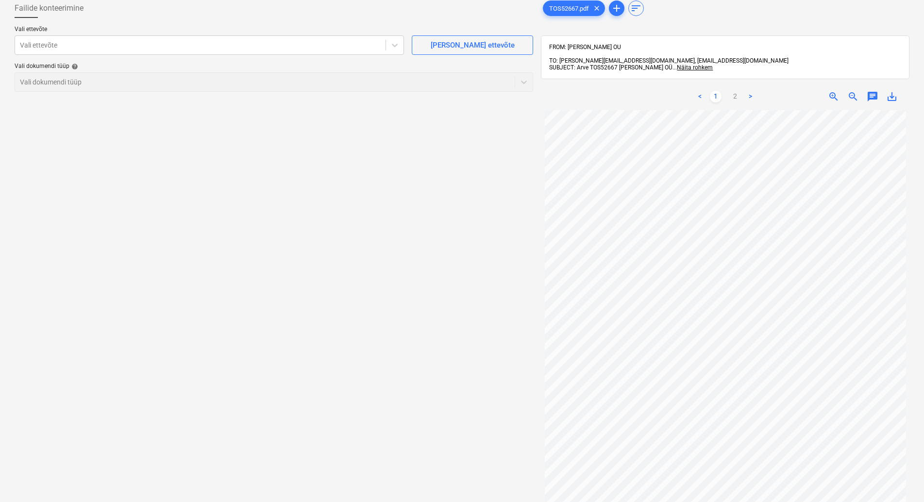
scroll to position [39, 0]
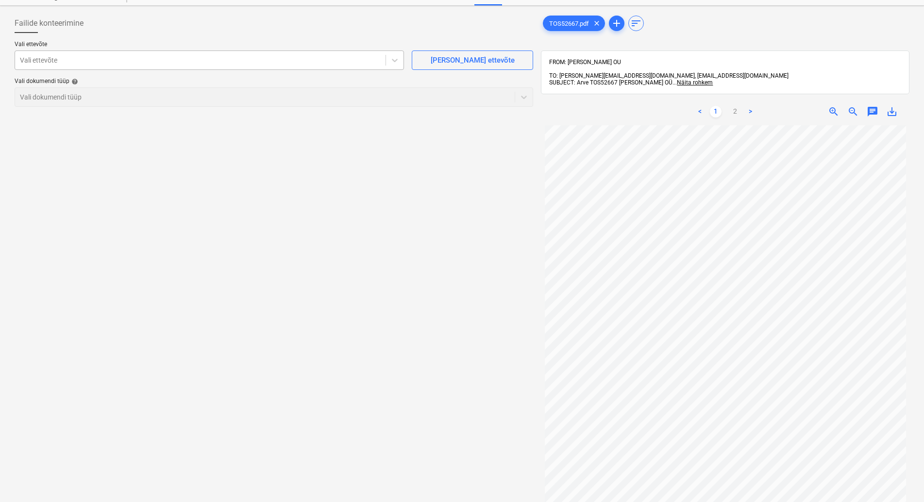
click at [183, 58] on div at bounding box center [200, 60] width 361 height 10
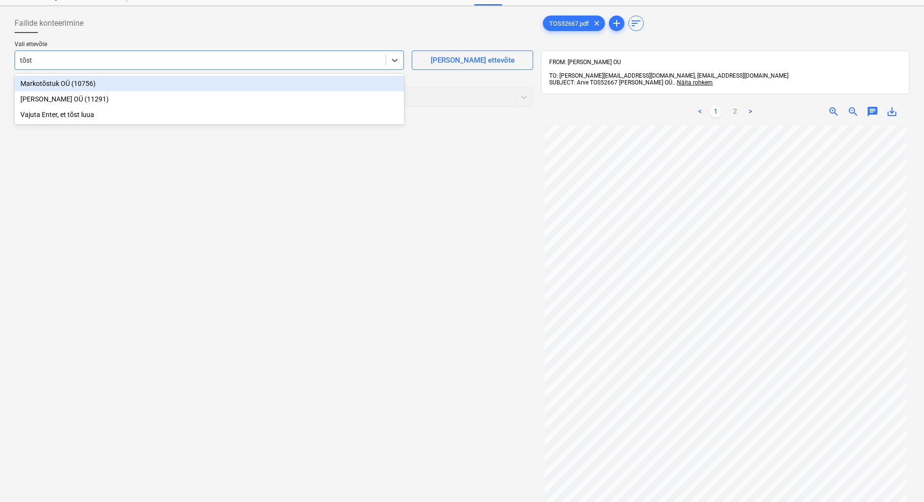
type input "[PERSON_NAME]"
click at [94, 83] on div "[PERSON_NAME] OÜ (11291)" at bounding box center [209, 84] width 389 height 16
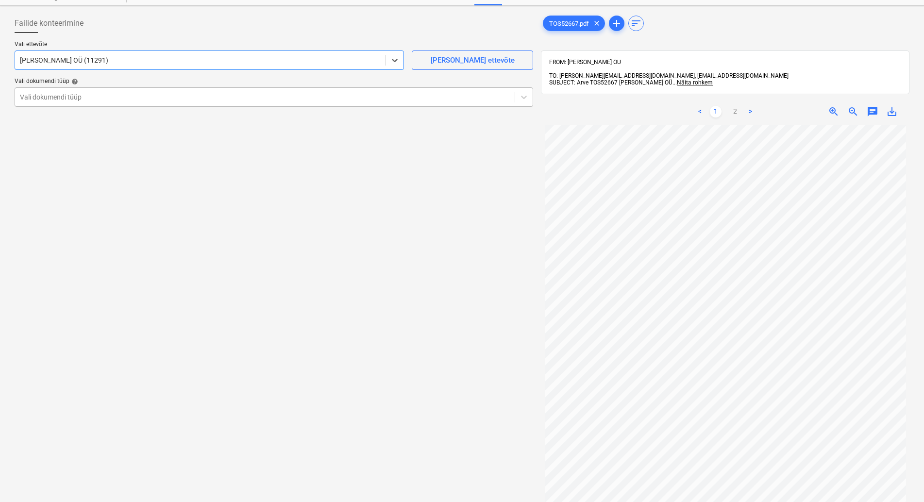
click at [99, 97] on div at bounding box center [265, 97] width 490 height 10
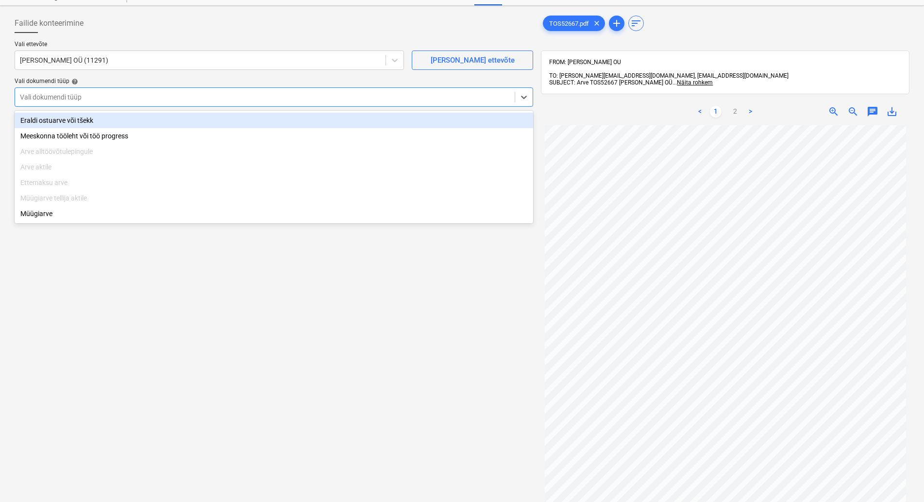
click at [116, 119] on div "Eraldi ostuarve või tšekk" at bounding box center [274, 121] width 518 height 16
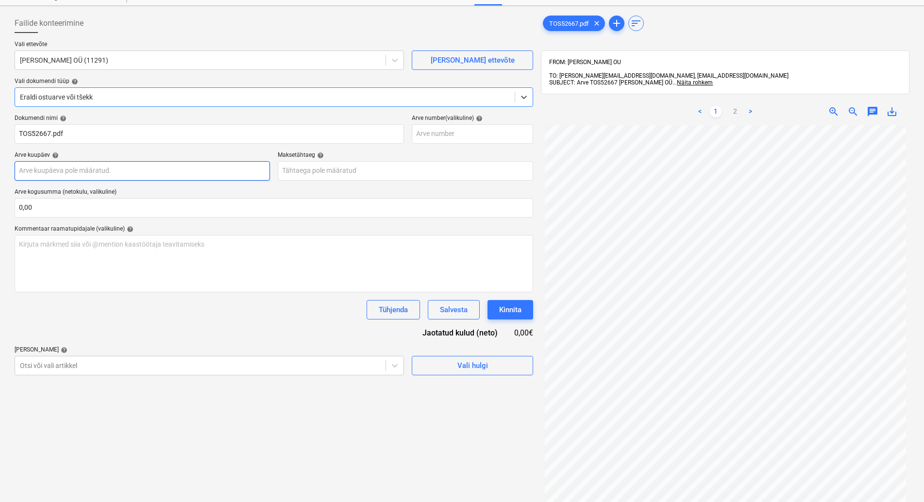
click at [113, 172] on input "text" at bounding box center [142, 170] width 255 height 19
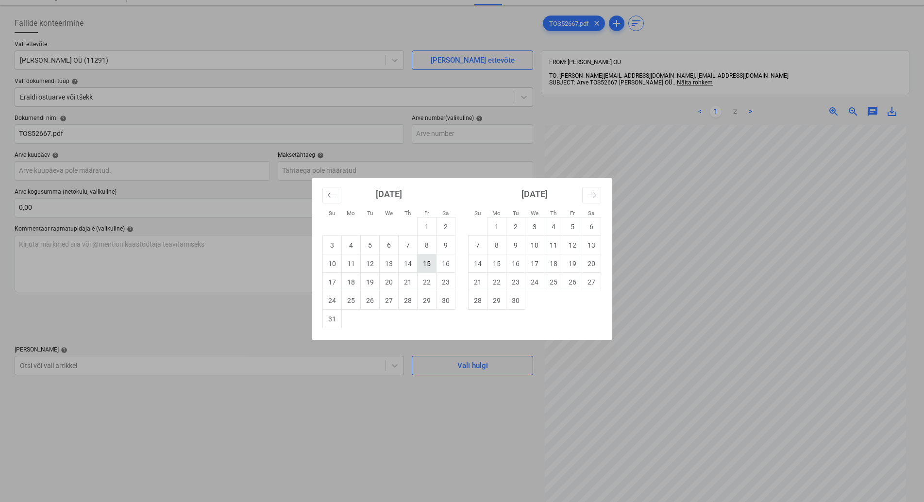
click at [428, 263] on td "15" at bounding box center [426, 263] width 19 height 18
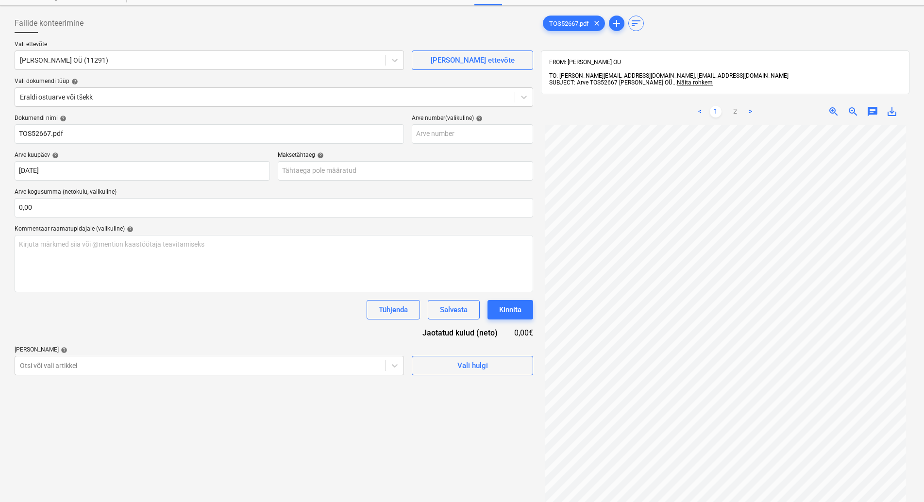
type input "[DATE]"
click at [336, 172] on input "text" at bounding box center [405, 170] width 255 height 19
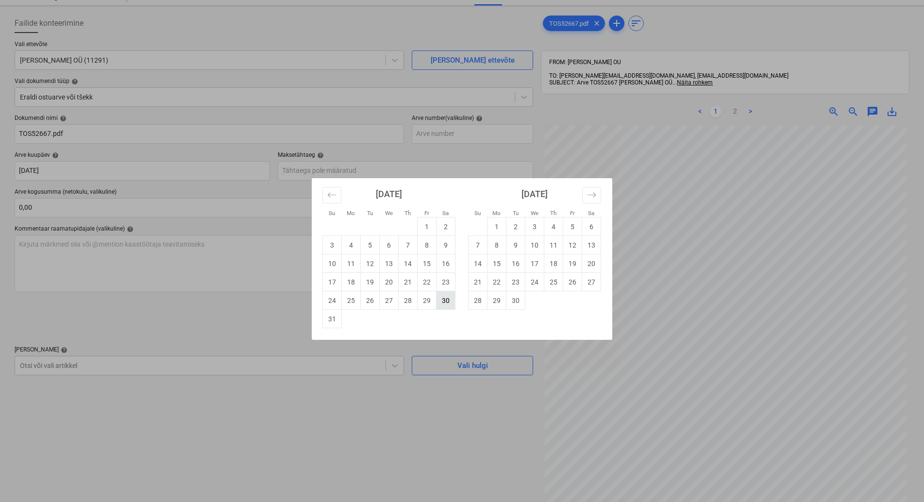
click at [446, 299] on td "30" at bounding box center [445, 300] width 19 height 18
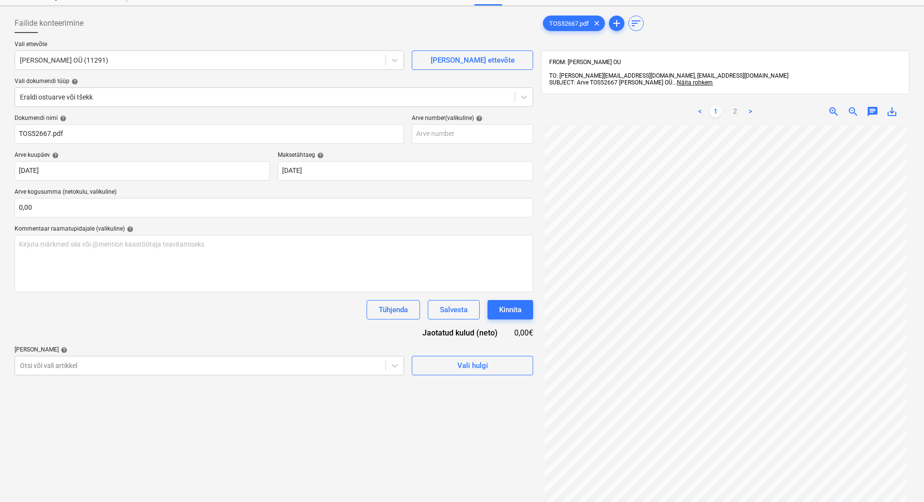
type input "[DATE]"
click at [152, 366] on body "Müük Projektid Kontaktid Koondarved Postkast format_size keyboard_arrow_down he…" at bounding box center [462, 212] width 924 height 502
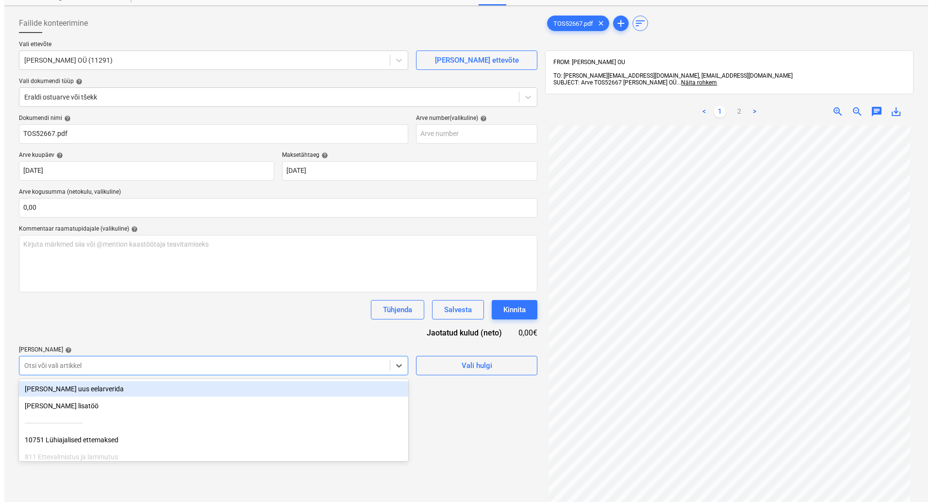
scroll to position [67, 0]
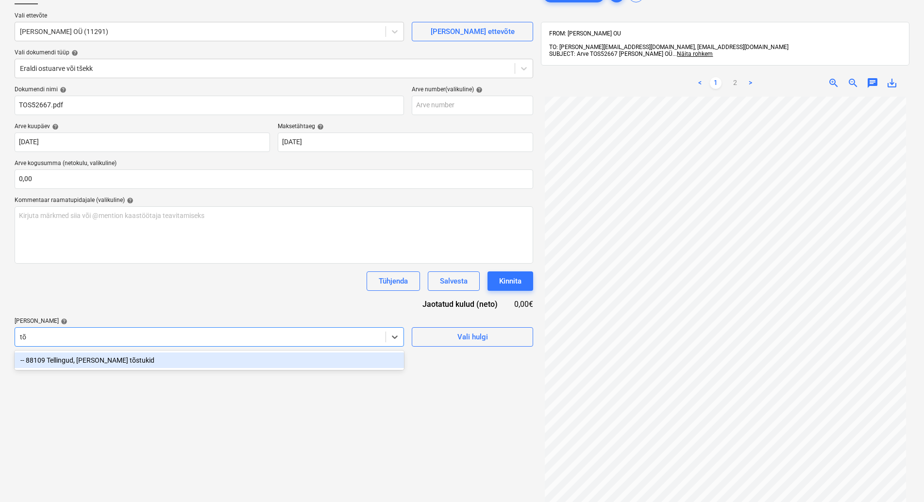
type input "tõs"
click at [75, 358] on div "-- 88109 Tellingud, [PERSON_NAME] tõstukid" at bounding box center [209, 360] width 389 height 16
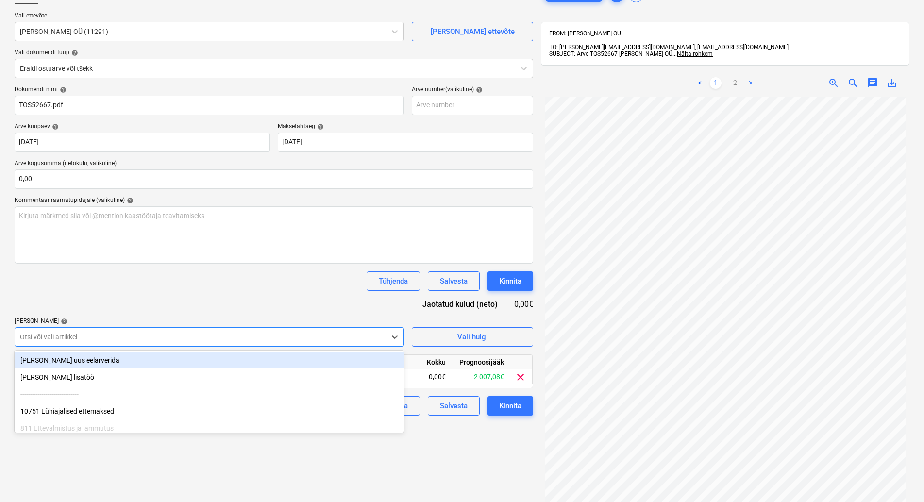
click at [97, 288] on div "Tühjenda Salvesta Kinnita" at bounding box center [274, 280] width 518 height 19
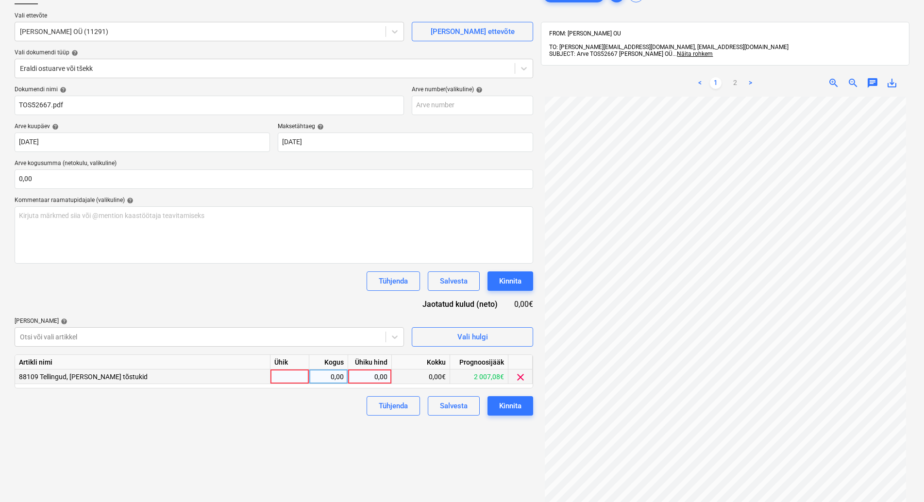
click at [285, 375] on div at bounding box center [289, 376] width 39 height 15
type input "kmpl"
click at [321, 376] on div "0,00" at bounding box center [328, 376] width 31 height 15
type input "1"
click at [369, 373] on div "0,00" at bounding box center [369, 376] width 35 height 15
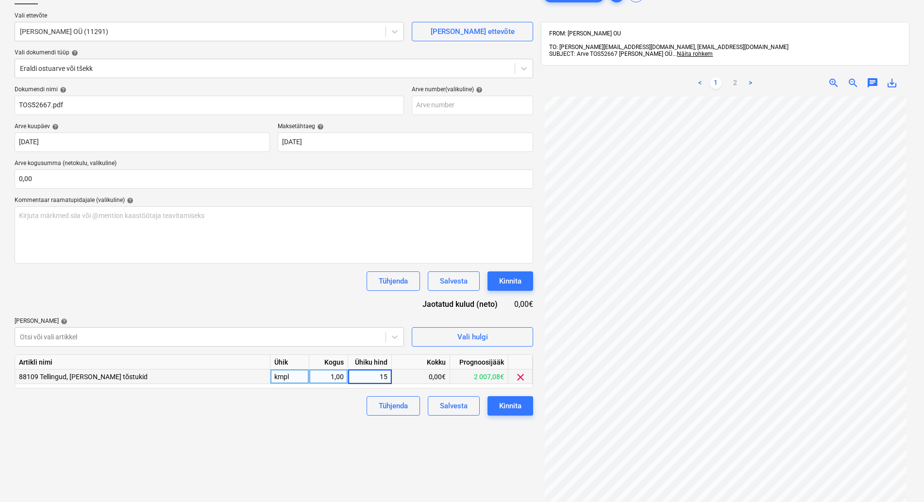
type input "159"
click at [300, 422] on div "Failide konteerimine Vali ettevõte [PERSON_NAME] OÜ (11291) [PERSON_NAME] uus e…" at bounding box center [274, 278] width 526 height 594
click at [509, 406] on div "Kinnita" at bounding box center [510, 405] width 22 height 13
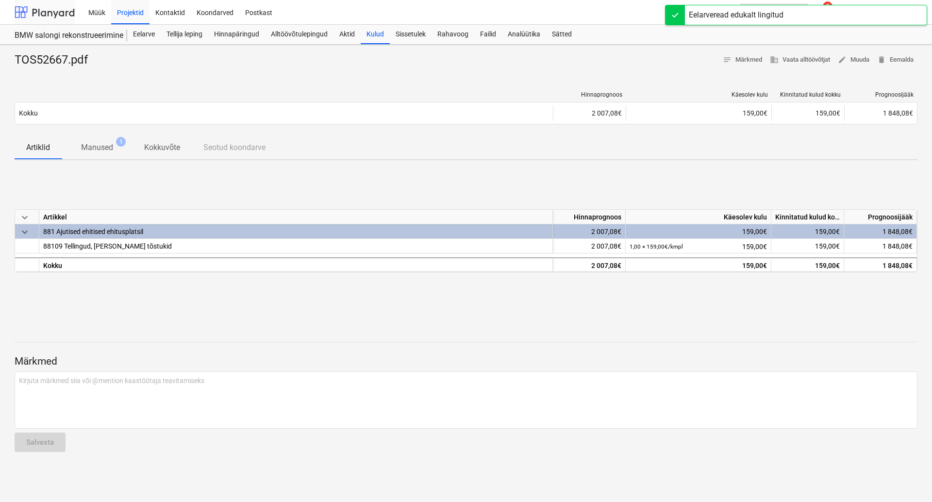
click at [47, 11] on div at bounding box center [45, 12] width 60 height 24
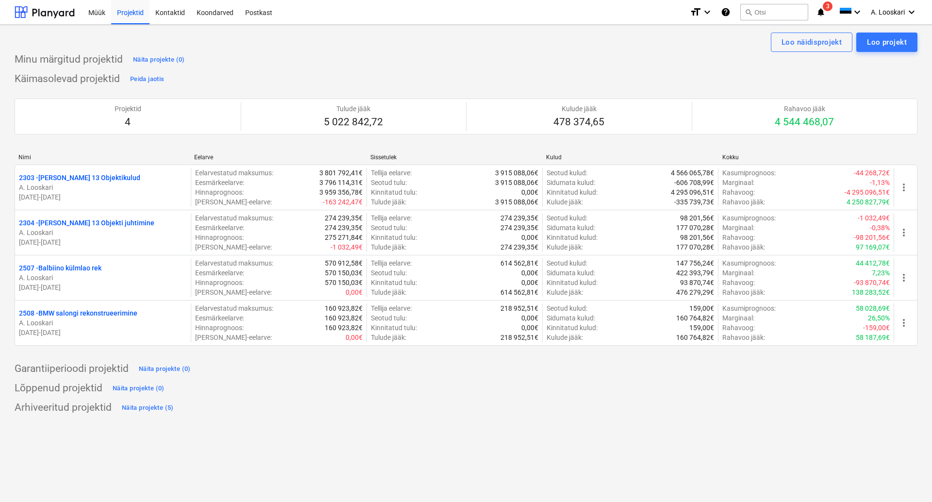
click at [84, 268] on p "2507 - Balbiino külmlao rek" at bounding box center [60, 268] width 83 height 10
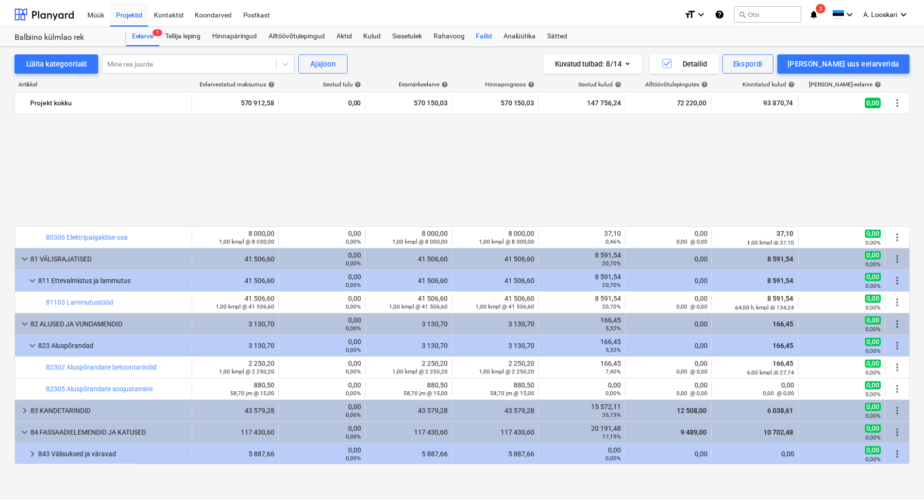
scroll to position [553, 0]
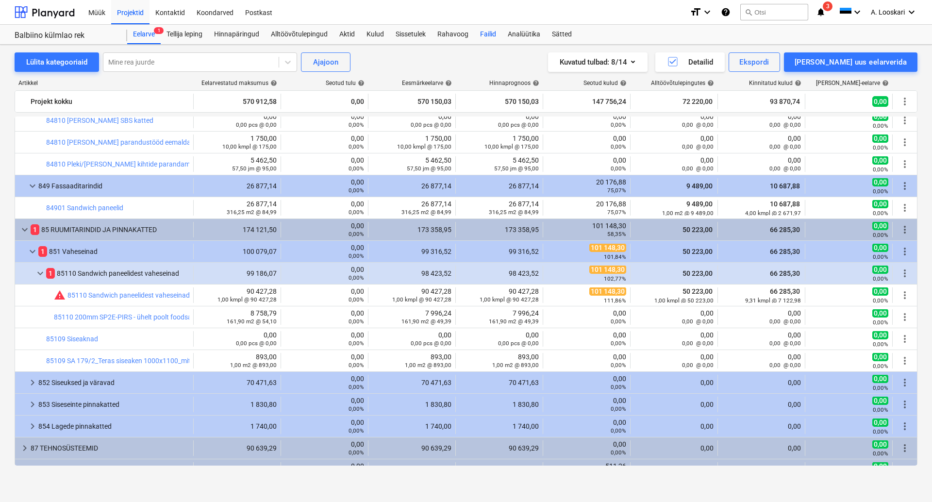
click at [491, 33] on div "Failid" at bounding box center [488, 34] width 28 height 19
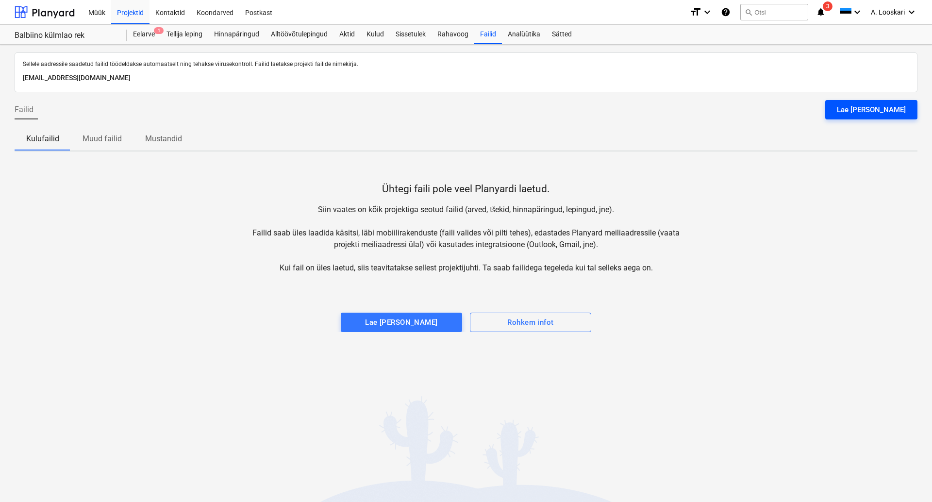
click at [885, 110] on div "Lae [PERSON_NAME]" at bounding box center [871, 109] width 69 height 13
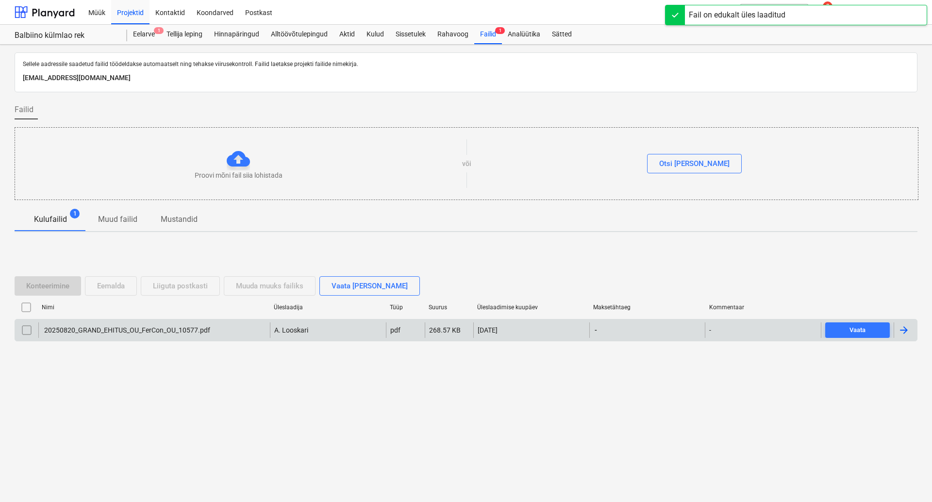
click at [130, 327] on div "20250820_GRAND_EHITUS_OU_FerCon_OU_10577.pdf" at bounding box center [126, 330] width 167 height 8
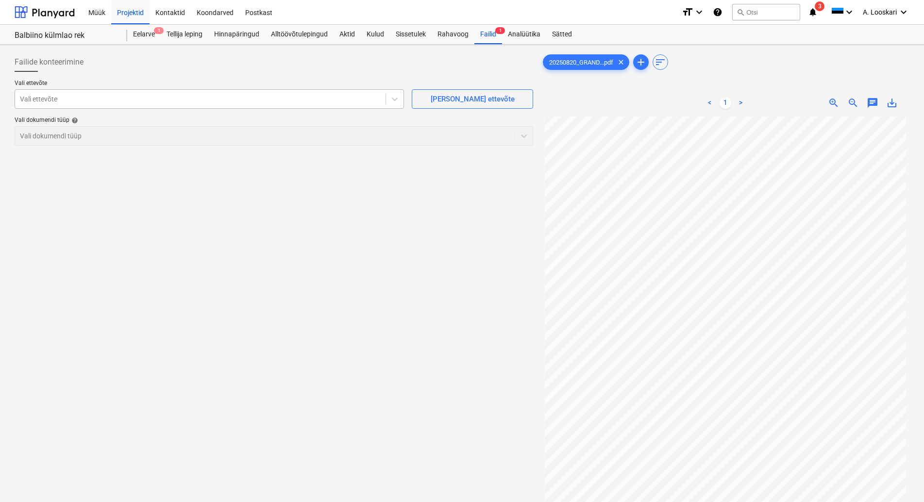
click at [75, 99] on div at bounding box center [200, 99] width 361 height 10
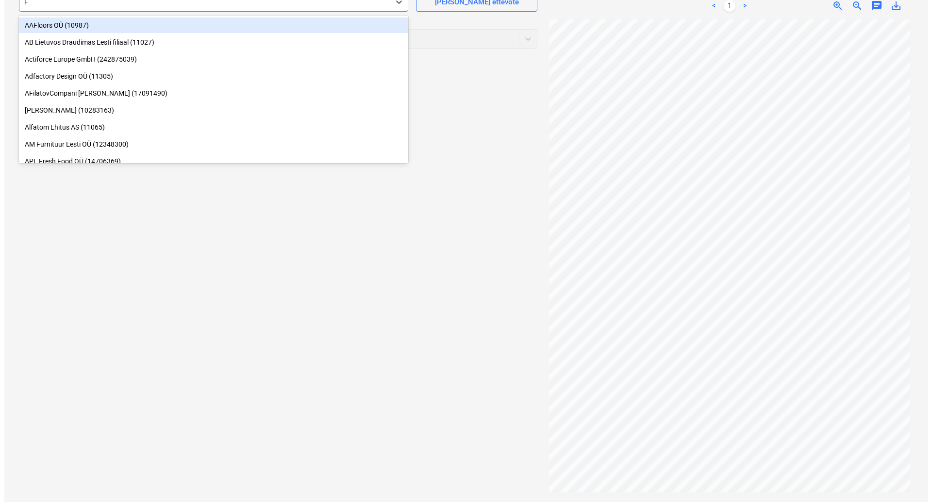
scroll to position [95, 0]
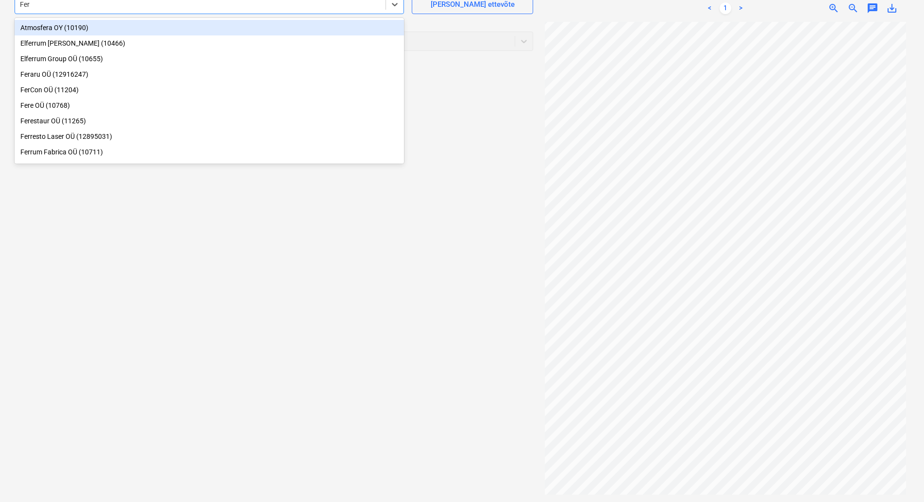
type input "FerC"
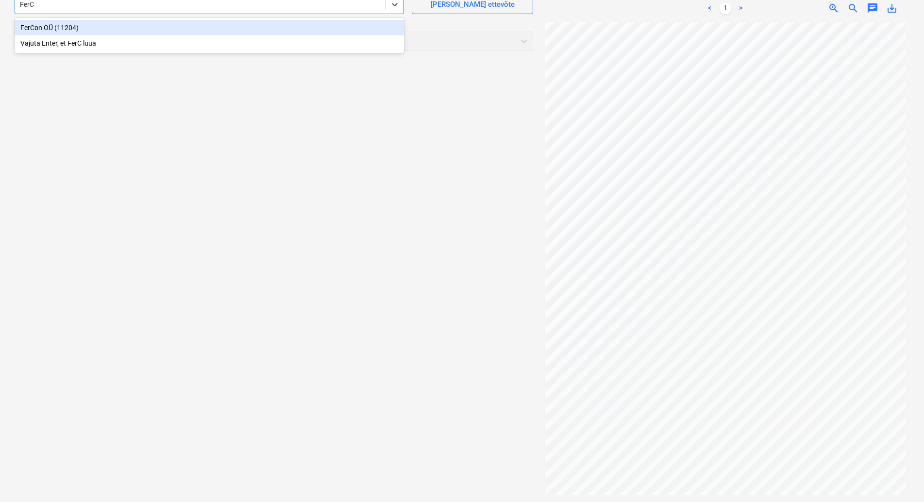
click at [48, 28] on div "FerCon OÜ (11204)" at bounding box center [209, 28] width 389 height 16
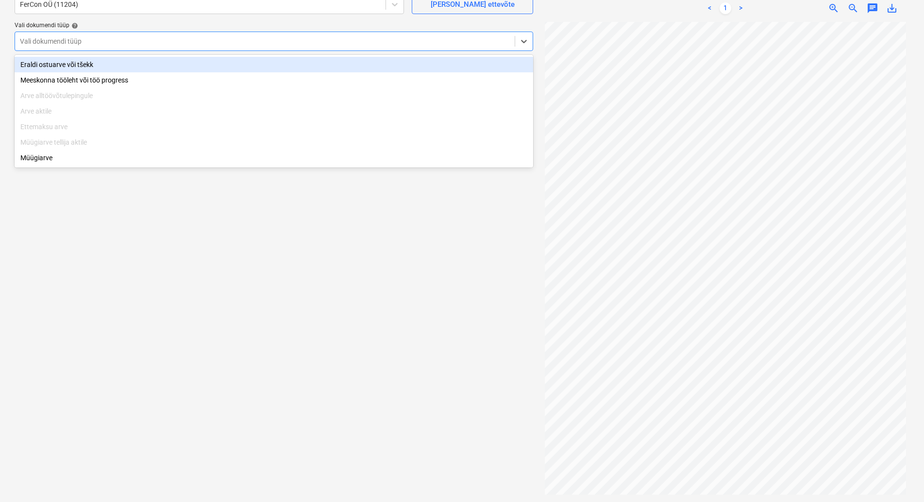
click at [70, 40] on div at bounding box center [265, 41] width 490 height 10
click at [86, 63] on div "Eraldi ostuarve või tšekk" at bounding box center [274, 65] width 518 height 16
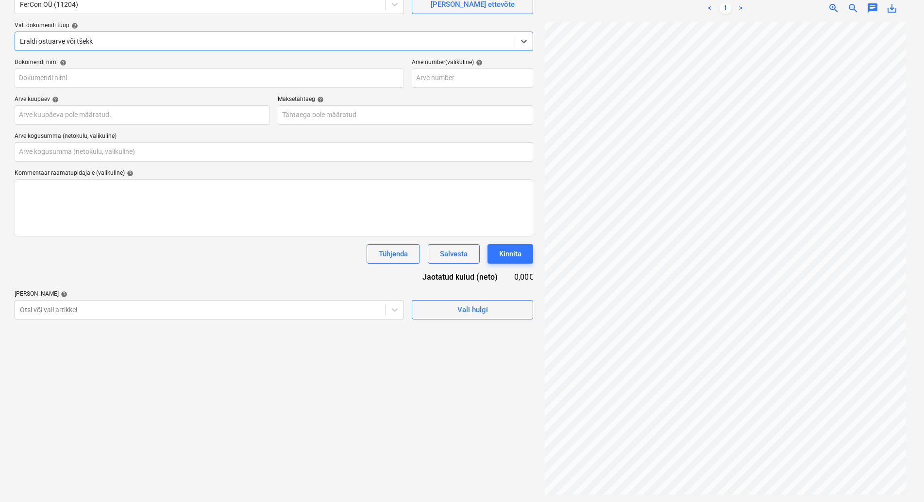
type input "20250820_GRAND_EHITUS_OU_FerCon_OU_10577.pdf"
type input "0,00"
click at [98, 108] on input "text" at bounding box center [142, 114] width 255 height 19
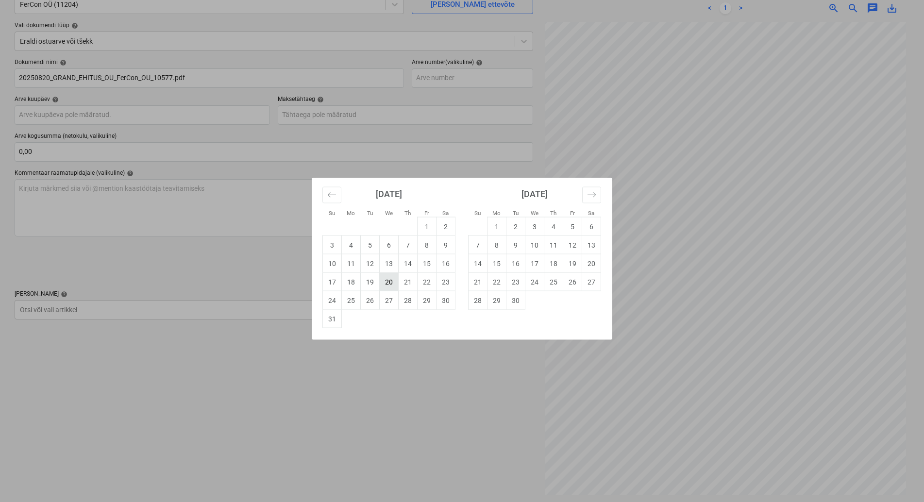
click at [389, 282] on td "20" at bounding box center [389, 282] width 19 height 18
type input "20 Aug 2025"
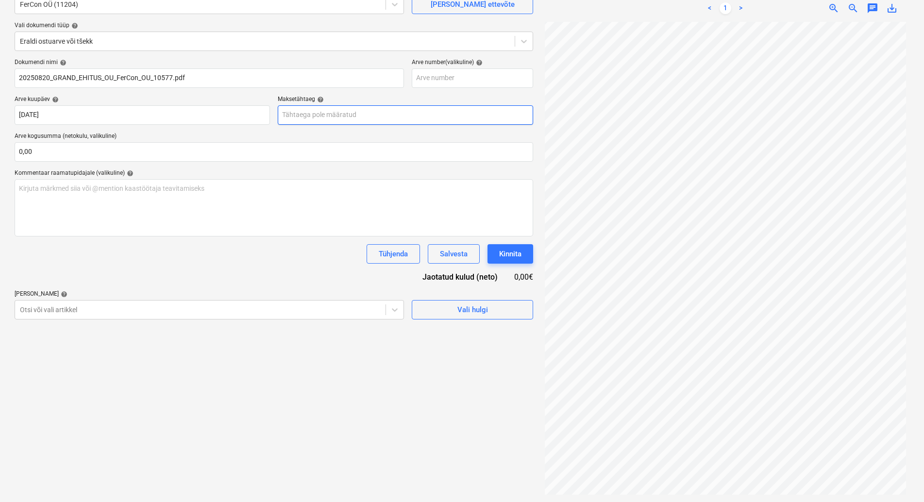
click at [306, 118] on input "text" at bounding box center [405, 114] width 255 height 19
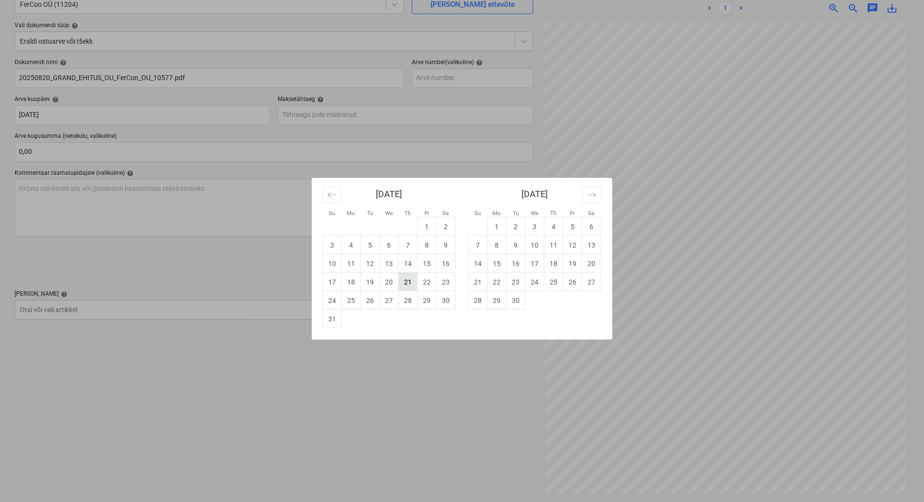
click at [404, 280] on td "21" at bounding box center [407, 282] width 19 height 18
type input "21 Aug 2025"
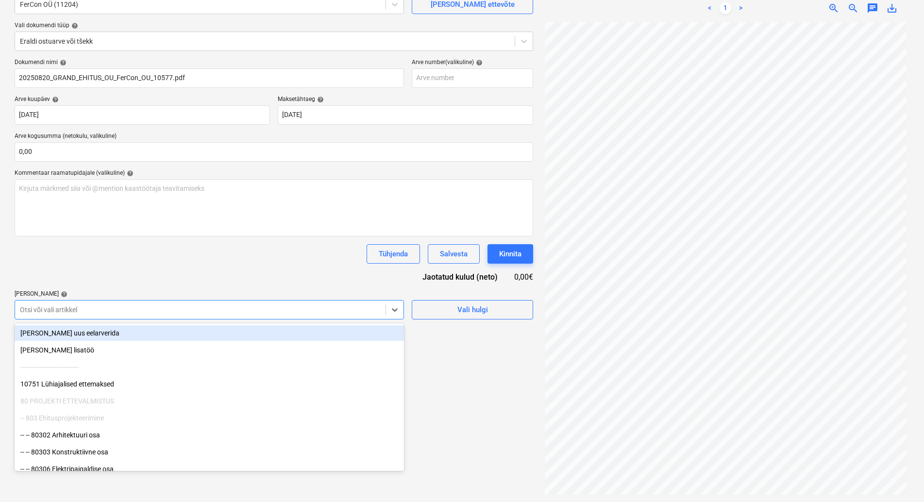
click at [98, 309] on div at bounding box center [200, 310] width 361 height 10
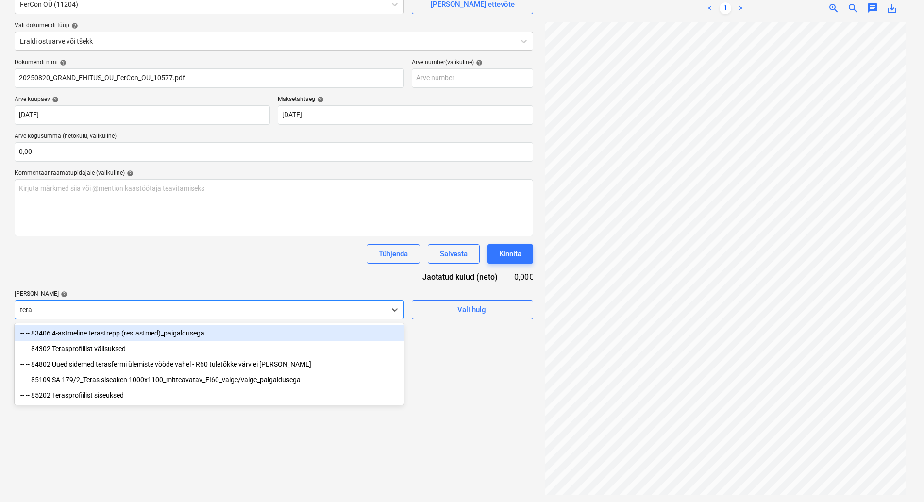
type input "teras"
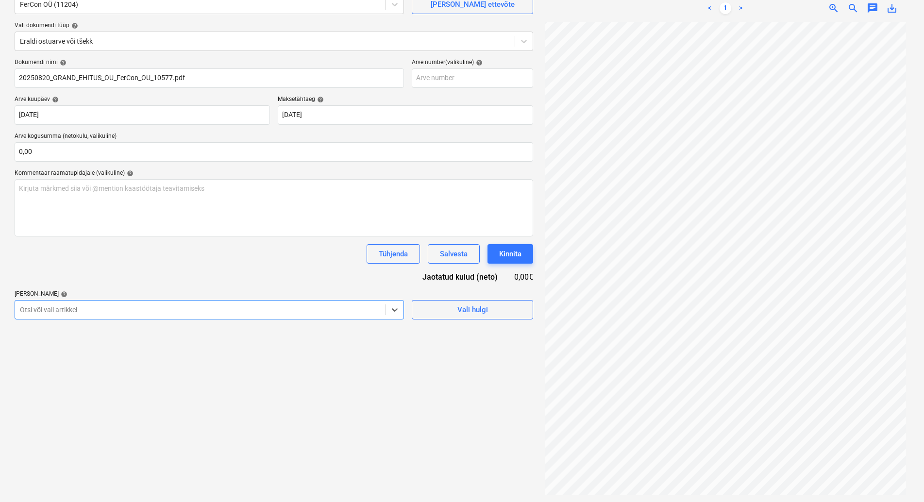
drag, startPoint x: 43, startPoint y: 308, endPoint x: 26, endPoint y: 307, distance: 17.0
click at [26, 307] on div at bounding box center [200, 310] width 361 height 10
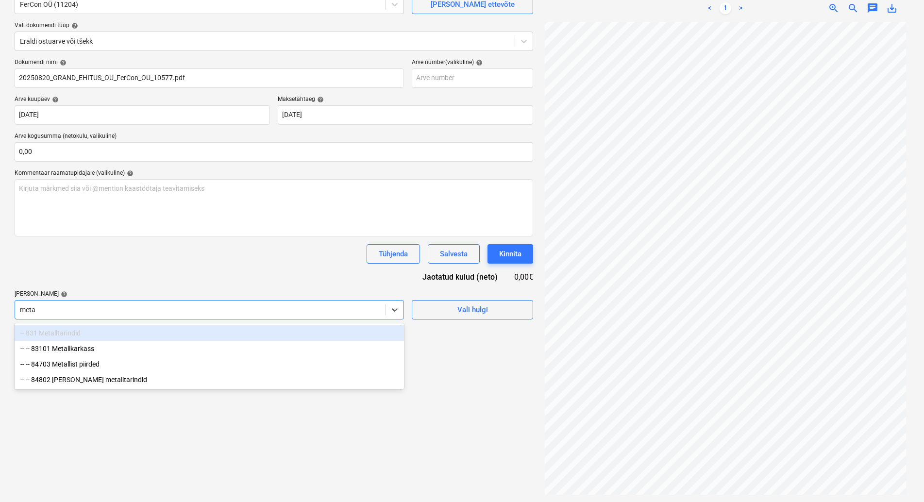
type input "metal"
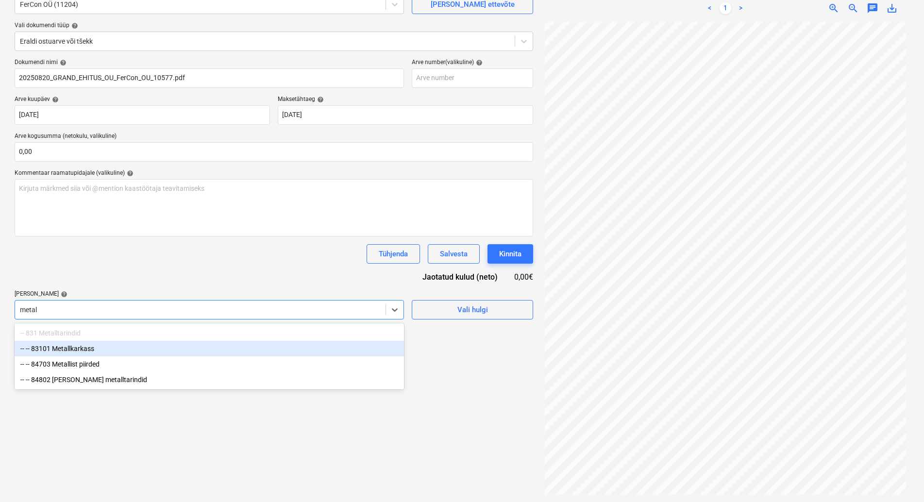
click at [86, 347] on div "-- -- 83101 Metallkarkass" at bounding box center [209, 349] width 389 height 16
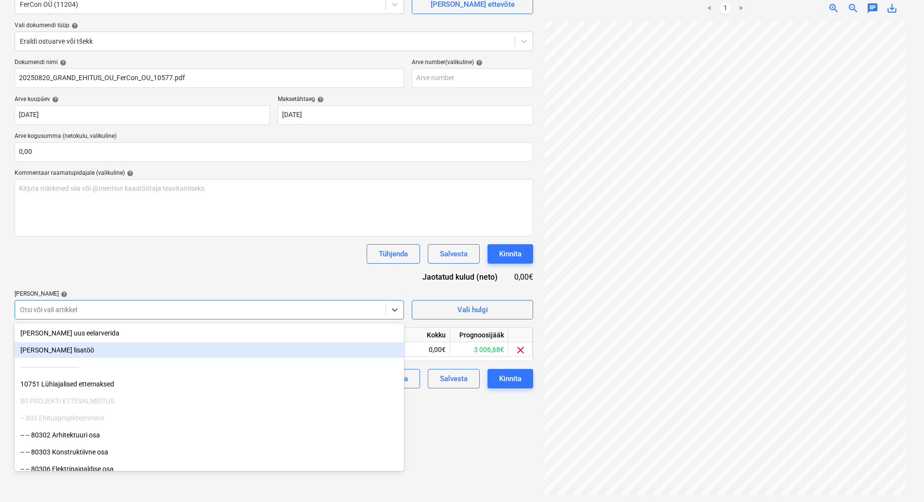
click at [92, 282] on div "Dokumendi nimi help 20250820_GRAND_EHITUS_OU_FerCon_OU_10577.pdf Arve number (v…" at bounding box center [274, 224] width 518 height 330
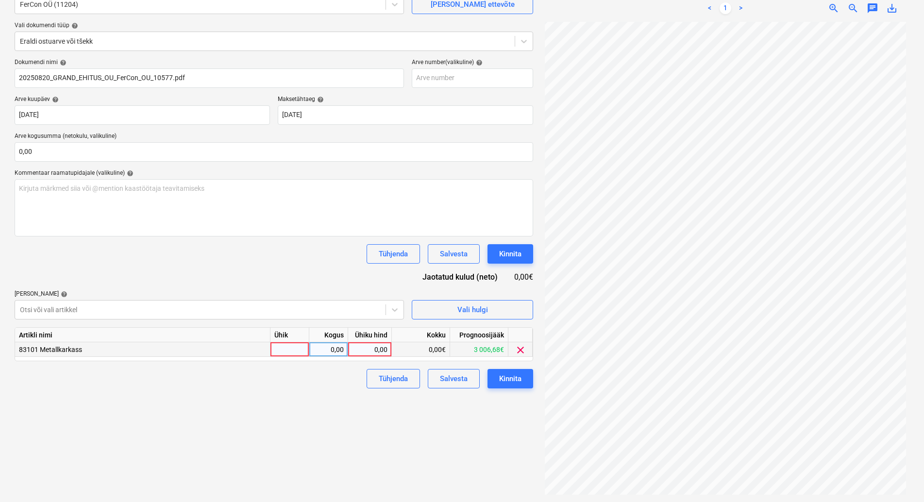
click at [290, 350] on div at bounding box center [289, 349] width 39 height 15
type input "kmpl"
click at [518, 348] on span "clear" at bounding box center [520, 350] width 12 height 12
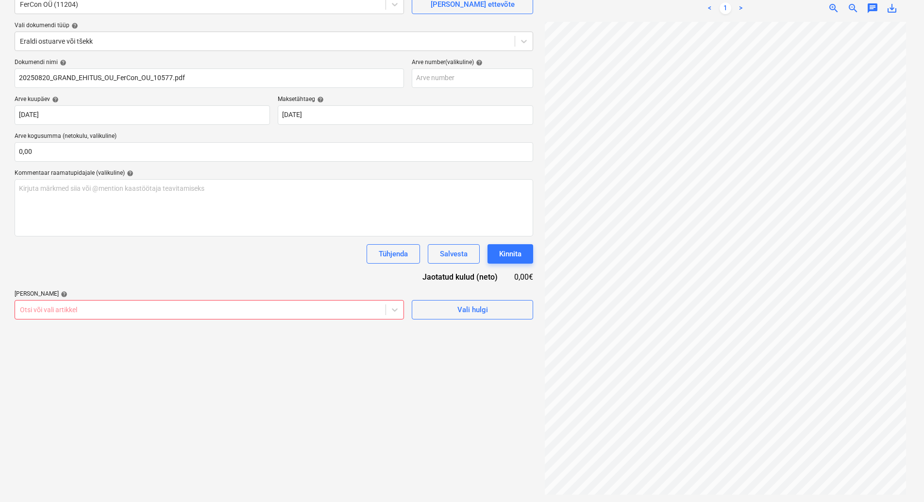
click at [72, 306] on div at bounding box center [200, 310] width 361 height 10
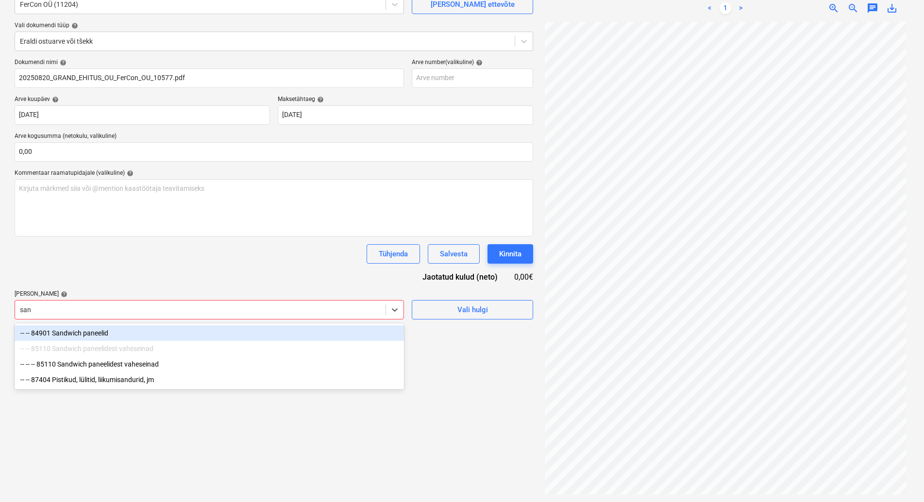
type input "sand"
click at [81, 331] on div "-- -- 84901 Sandwich paneelid" at bounding box center [209, 333] width 389 height 16
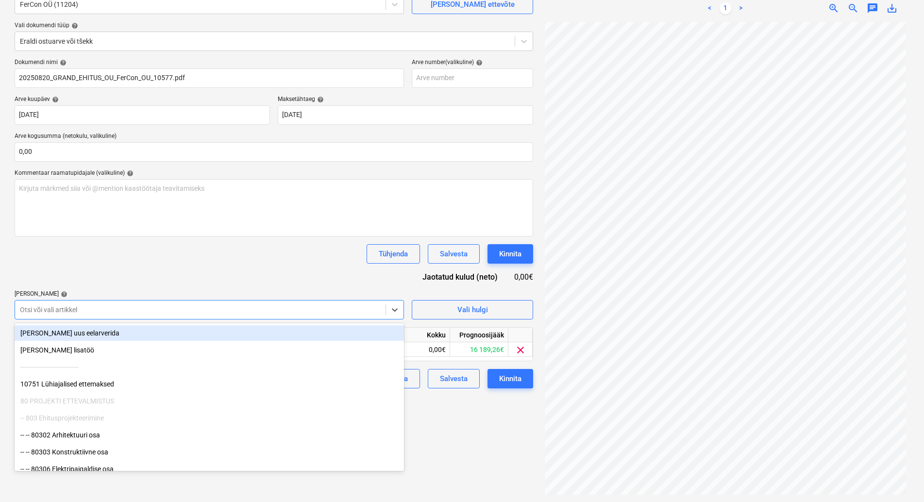
click at [104, 281] on div "Dokumendi nimi help 20250820_GRAND_EHITUS_OU_FerCon_OU_10577.pdf Arve number (v…" at bounding box center [274, 224] width 518 height 330
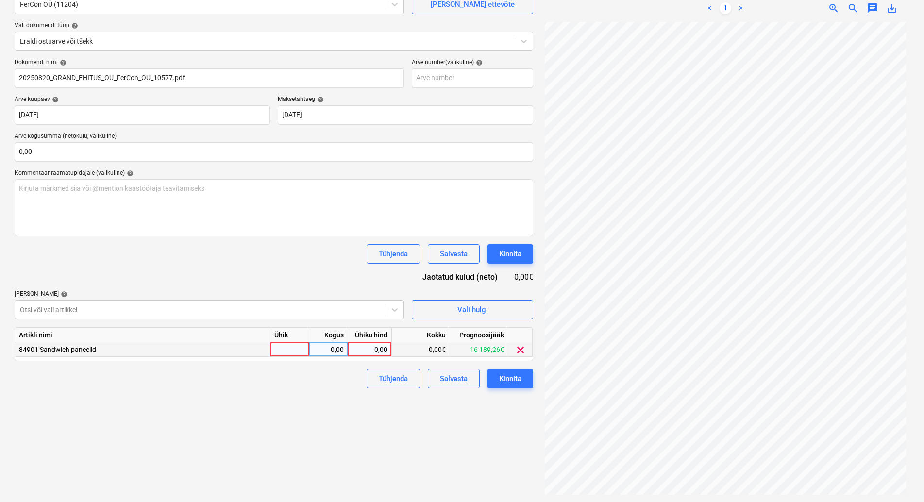
click at [287, 349] on div at bounding box center [289, 349] width 39 height 15
type input "kmpl"
click at [336, 346] on div "0,00" at bounding box center [328, 349] width 31 height 15
type input "1"
click at [362, 348] on div "0,00" at bounding box center [369, 349] width 35 height 15
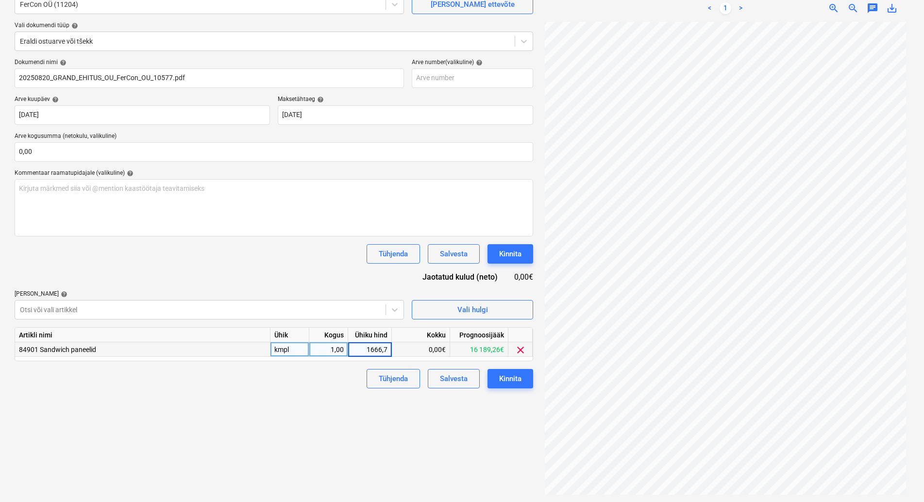
type input "1666,78"
click at [274, 417] on div "Failide konteerimine Vali ettevõte FerCon OÜ (11204) Lisa uus ettevõte Vali dok…" at bounding box center [274, 227] width 526 height 547
click at [510, 376] on div "Kinnita" at bounding box center [510, 378] width 22 height 13
